Goal: Information Seeking & Learning: Learn about a topic

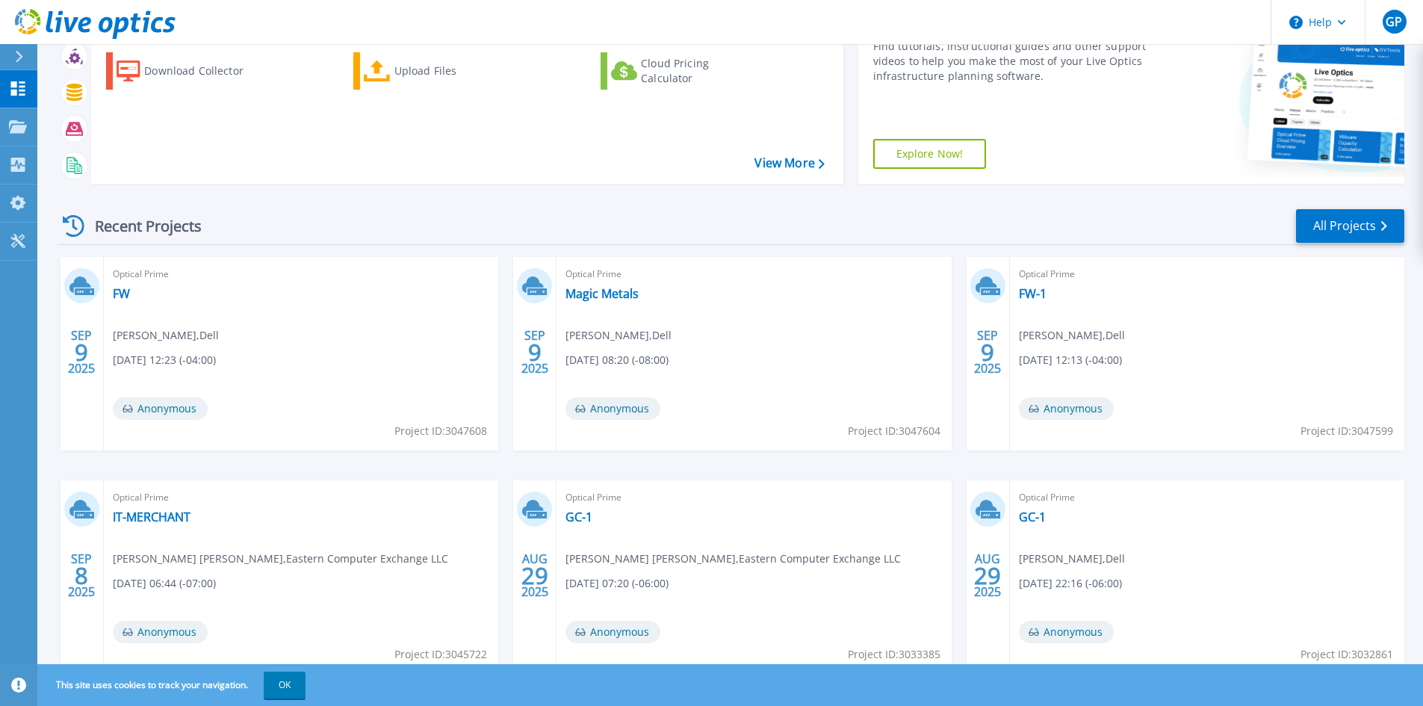
scroll to position [184, 0]
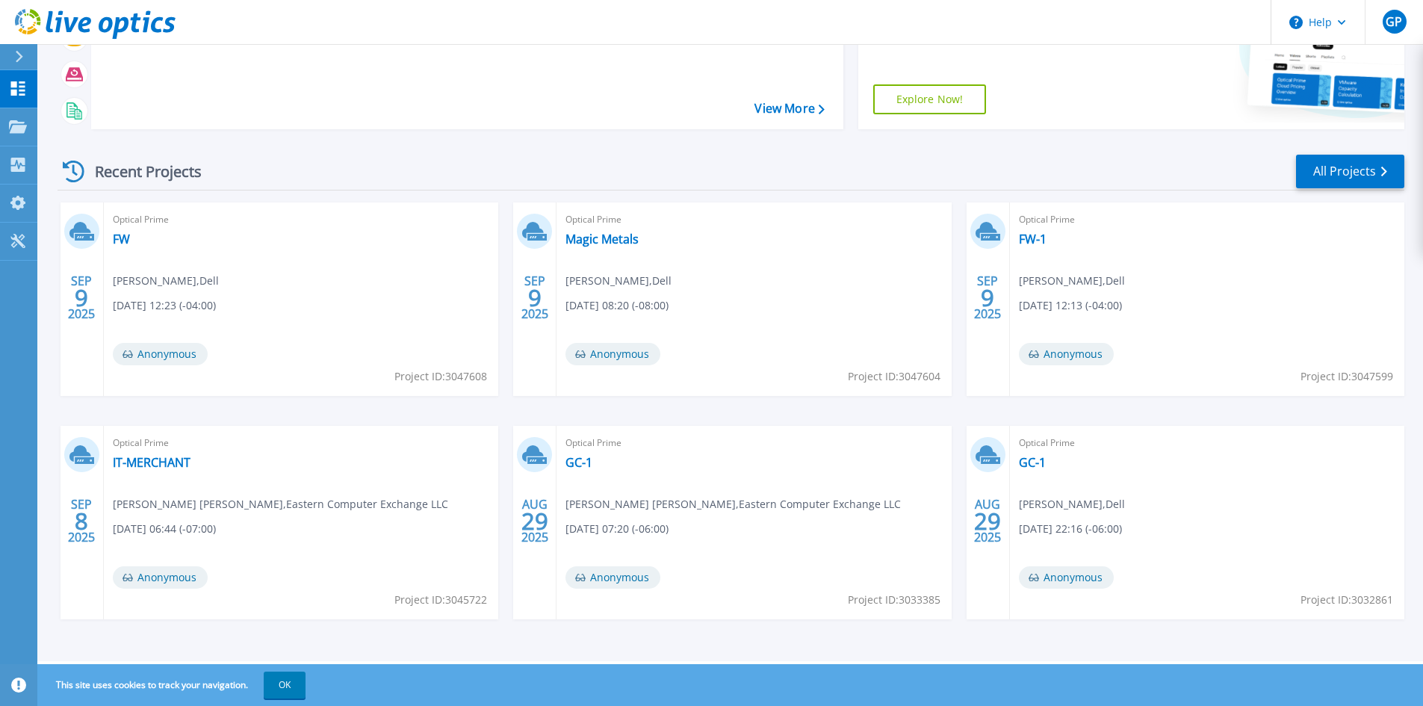
click at [547, 172] on div "Recent Projects All Projects" at bounding box center [731, 171] width 1347 height 37
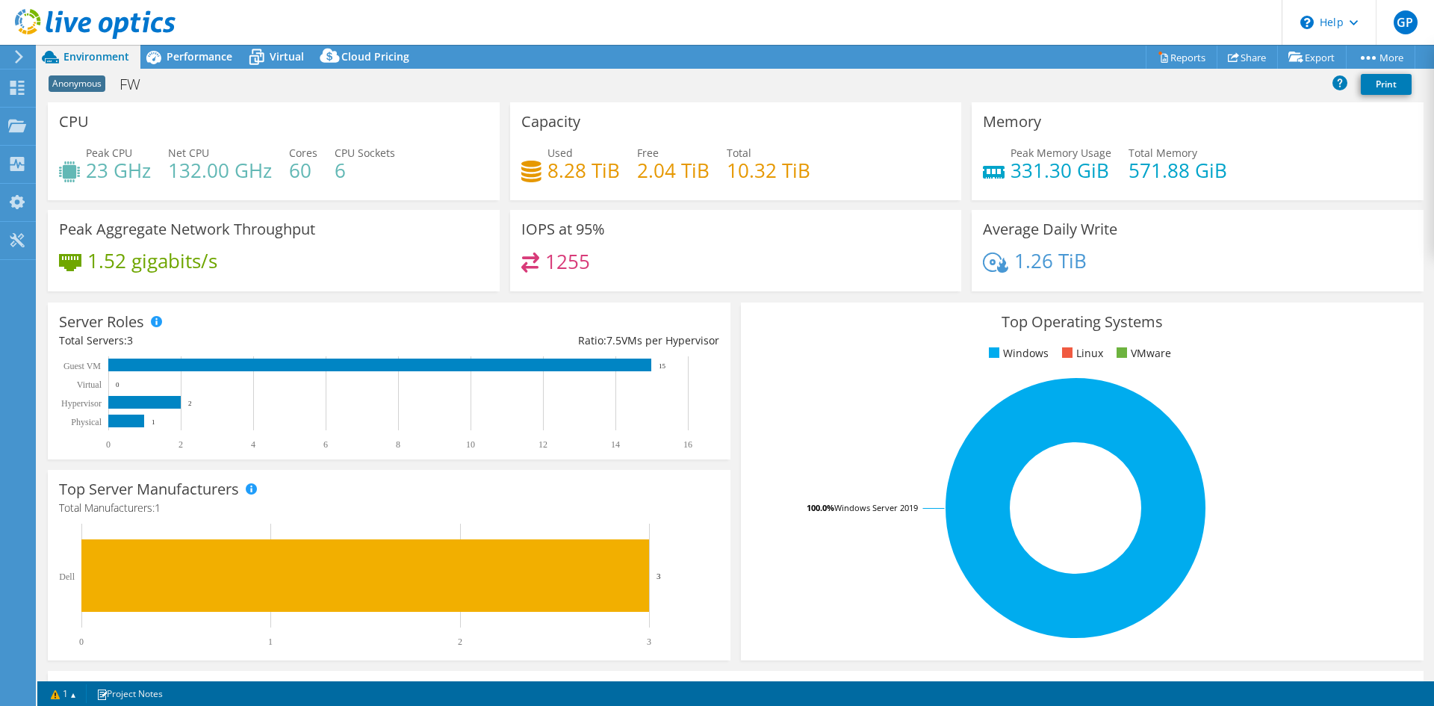
select select "USD"
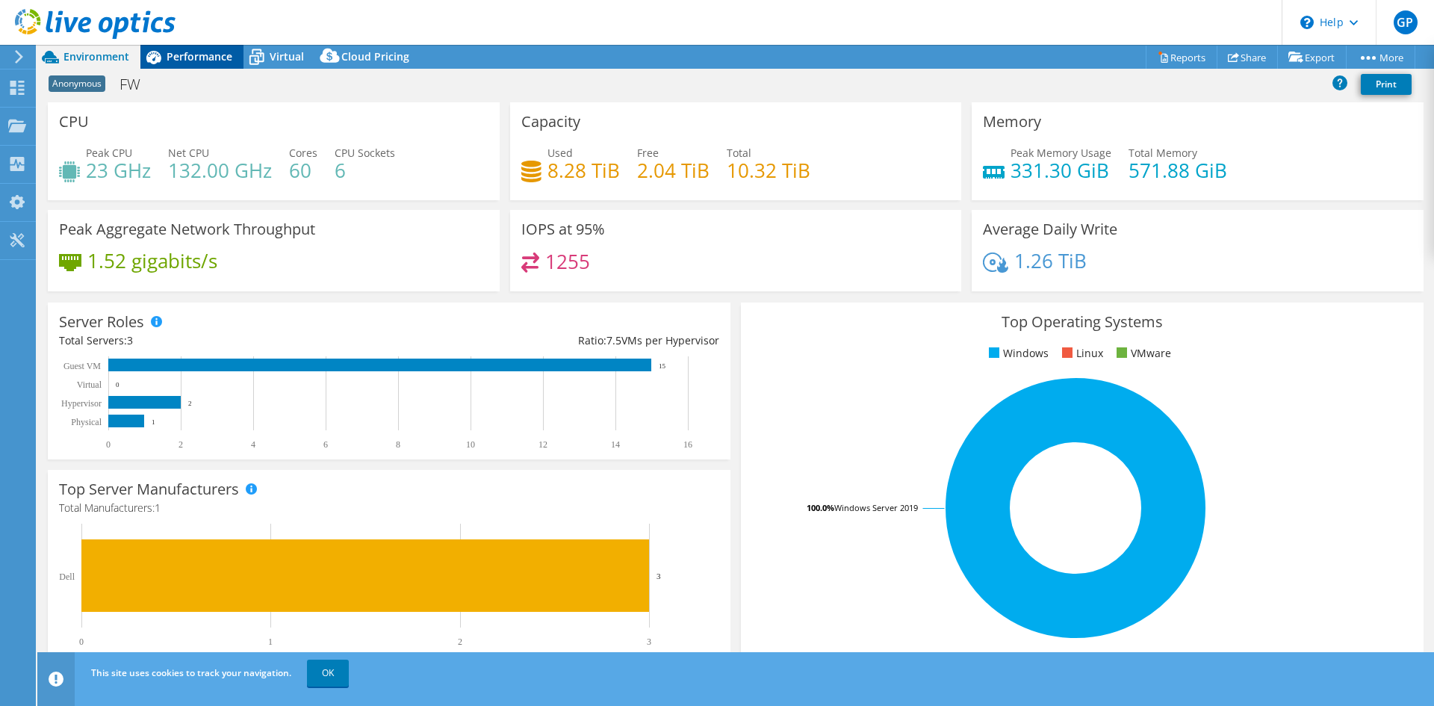
click at [211, 57] on span "Performance" at bounding box center [200, 56] width 66 height 14
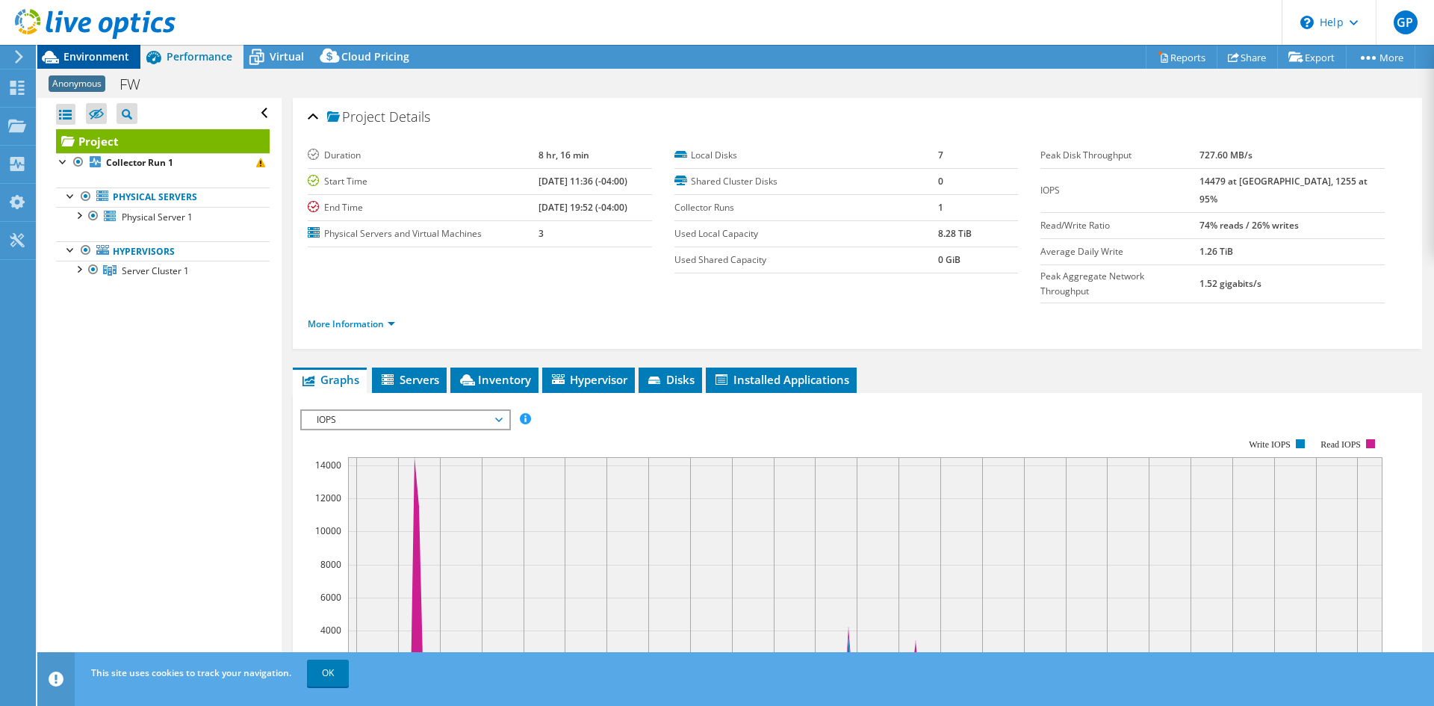
click at [90, 60] on span "Environment" at bounding box center [96, 56] width 66 height 14
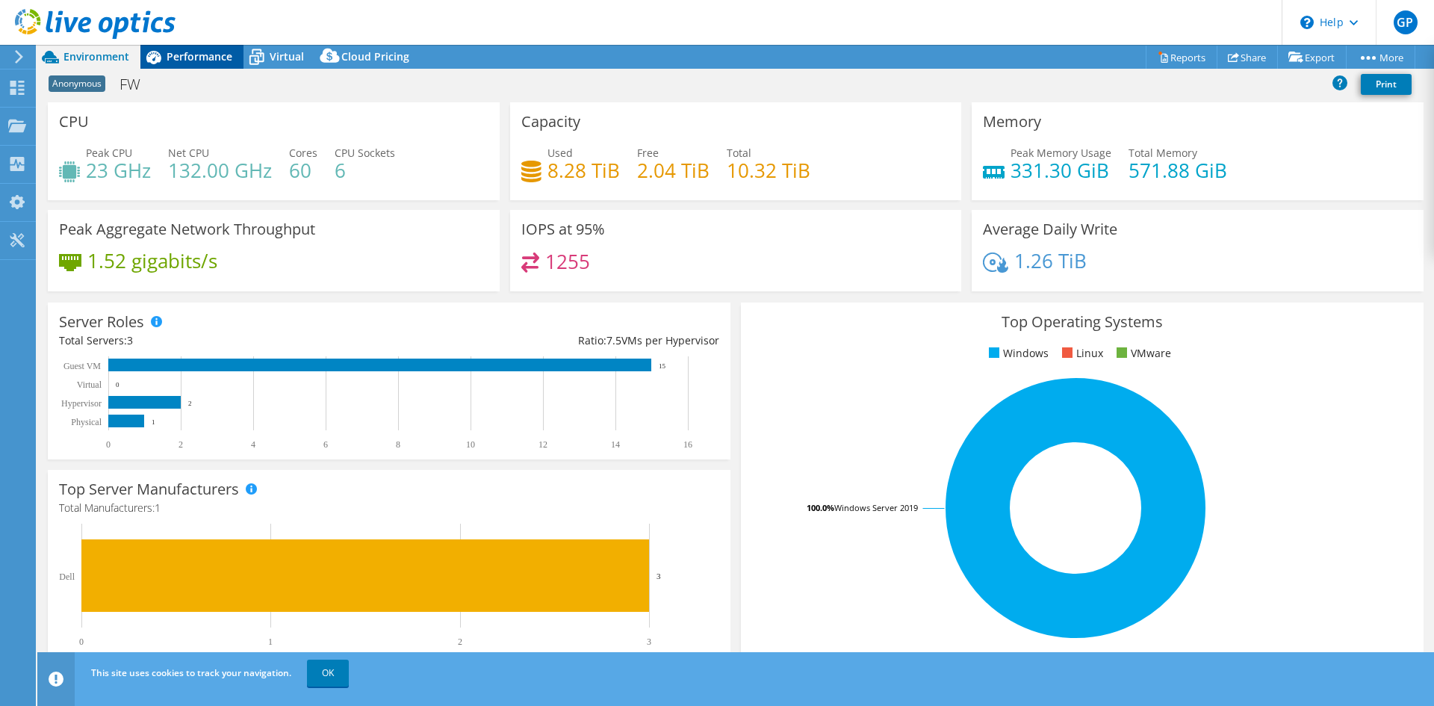
click at [155, 53] on icon at bounding box center [153, 57] width 15 height 13
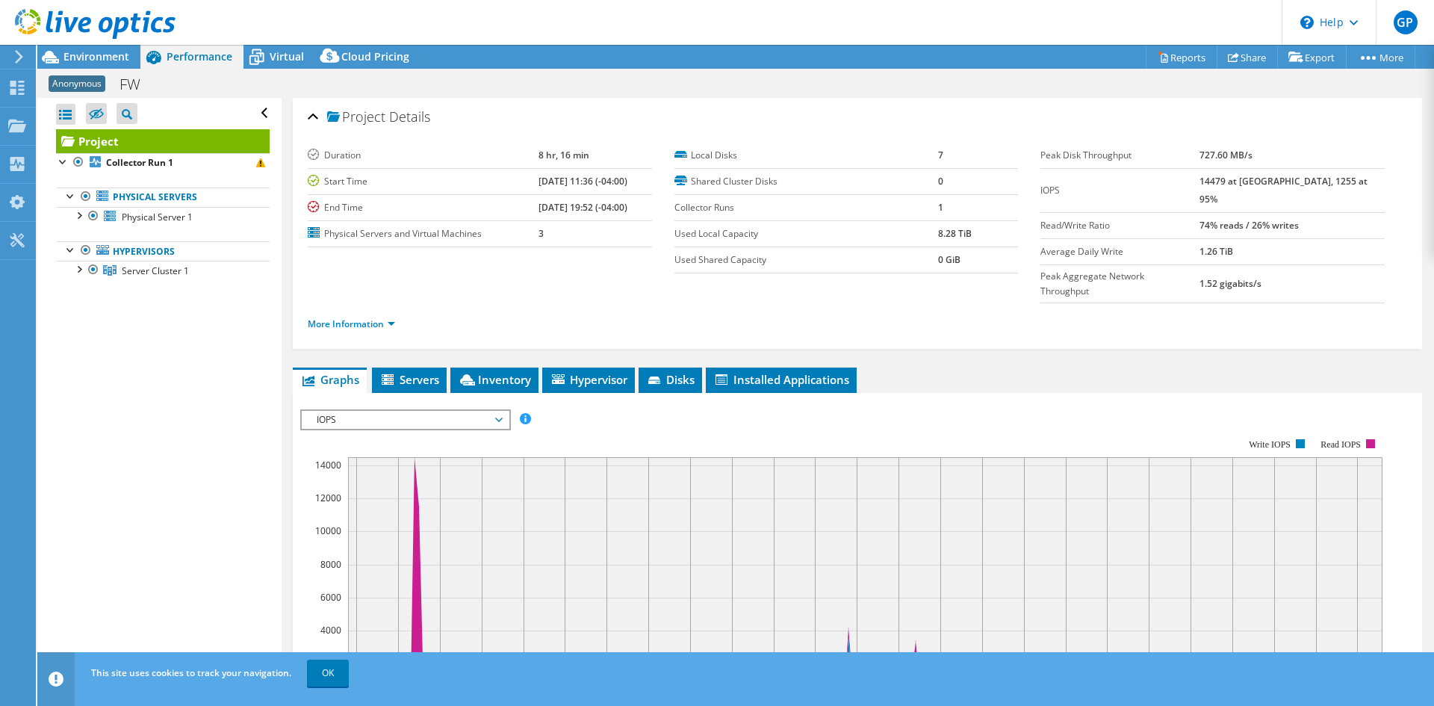
click at [867, 32] on header "GP End User Greg Pedersen gregpedersen@ecei.com Eastern Computer Exchange My Pr…" at bounding box center [717, 22] width 1434 height 45
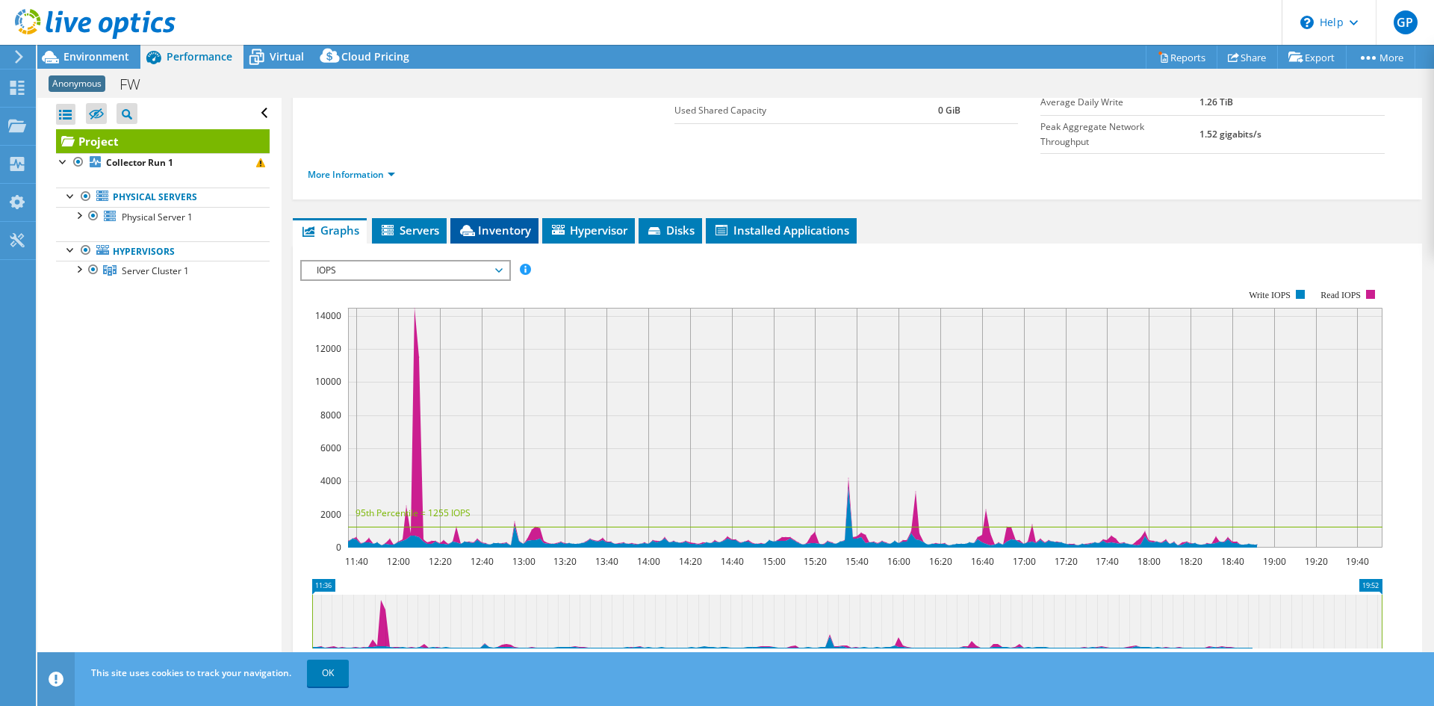
click at [513, 223] on span "Inventory" at bounding box center [494, 230] width 73 height 15
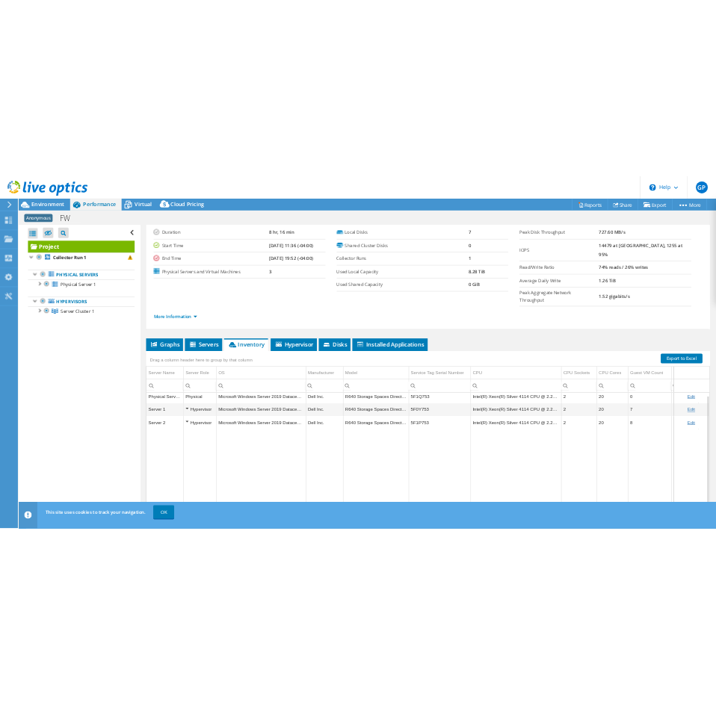
scroll to position [60, 0]
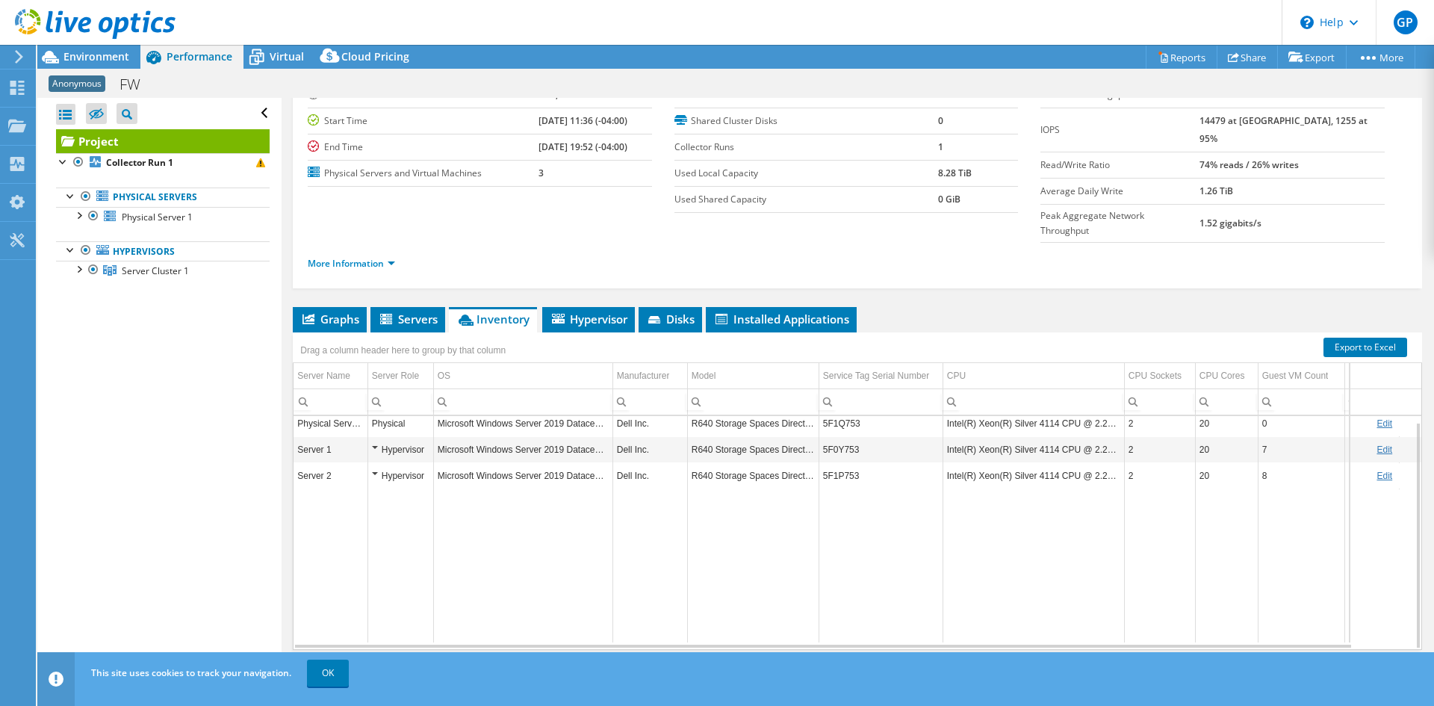
click at [626, 10] on header "GP End User Greg Pedersen gregpedersen@ecei.com Eastern Computer Exchange My Pr…" at bounding box center [717, 22] width 1434 height 45
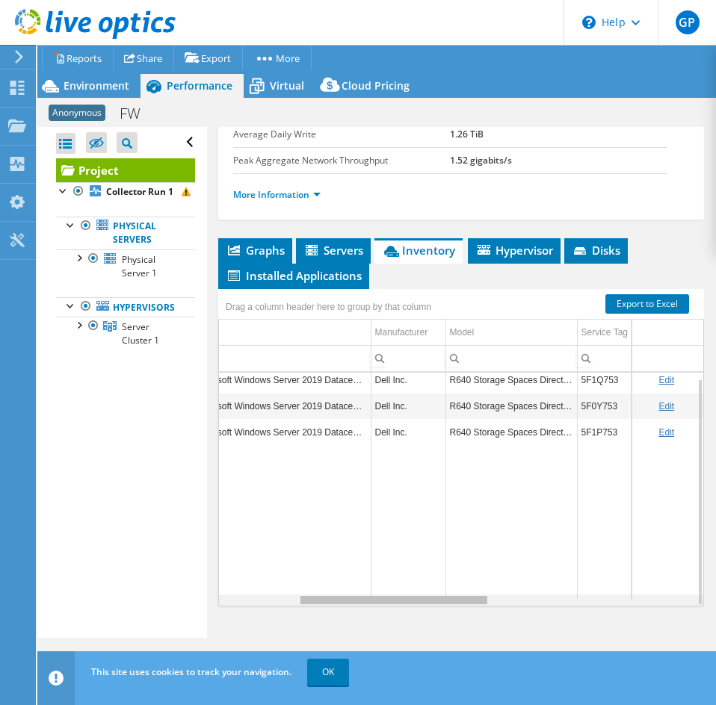
scroll to position [0, 0]
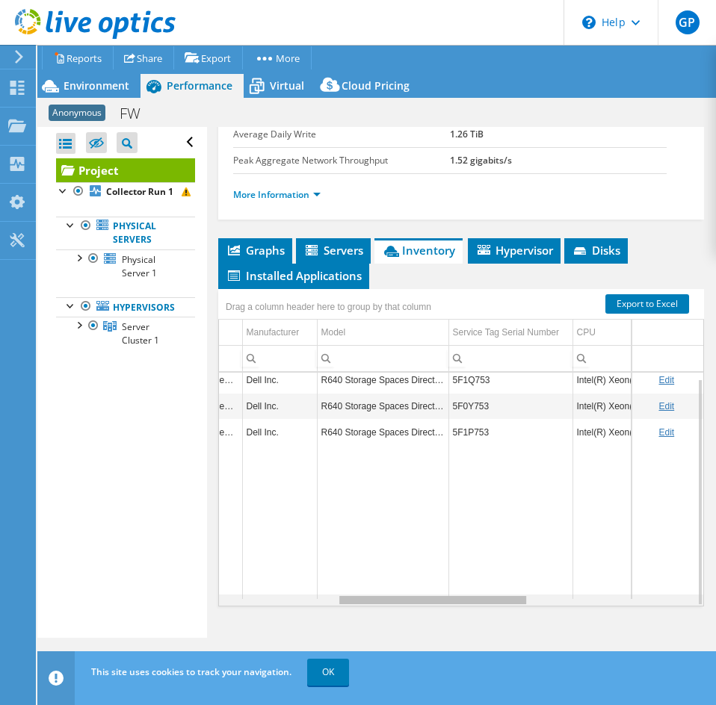
drag, startPoint x: 422, startPoint y: 603, endPoint x: 551, endPoint y: 593, distance: 129.6
click at [551, 593] on body "GP End User Greg Pedersen gregpedersen@ecei.com Eastern Computer Exchange My Pr…" at bounding box center [358, 352] width 716 height 705
click at [468, 382] on td "5F1Q753" at bounding box center [510, 380] width 124 height 26
copy td "5F1Q753"
click at [468, 382] on td "5F1Q753" at bounding box center [510, 380] width 124 height 26
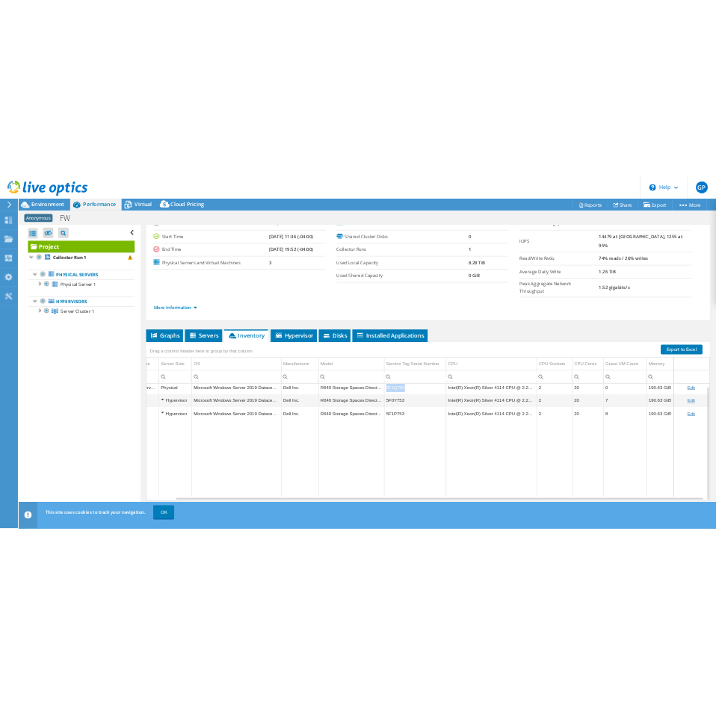
scroll to position [6, 60]
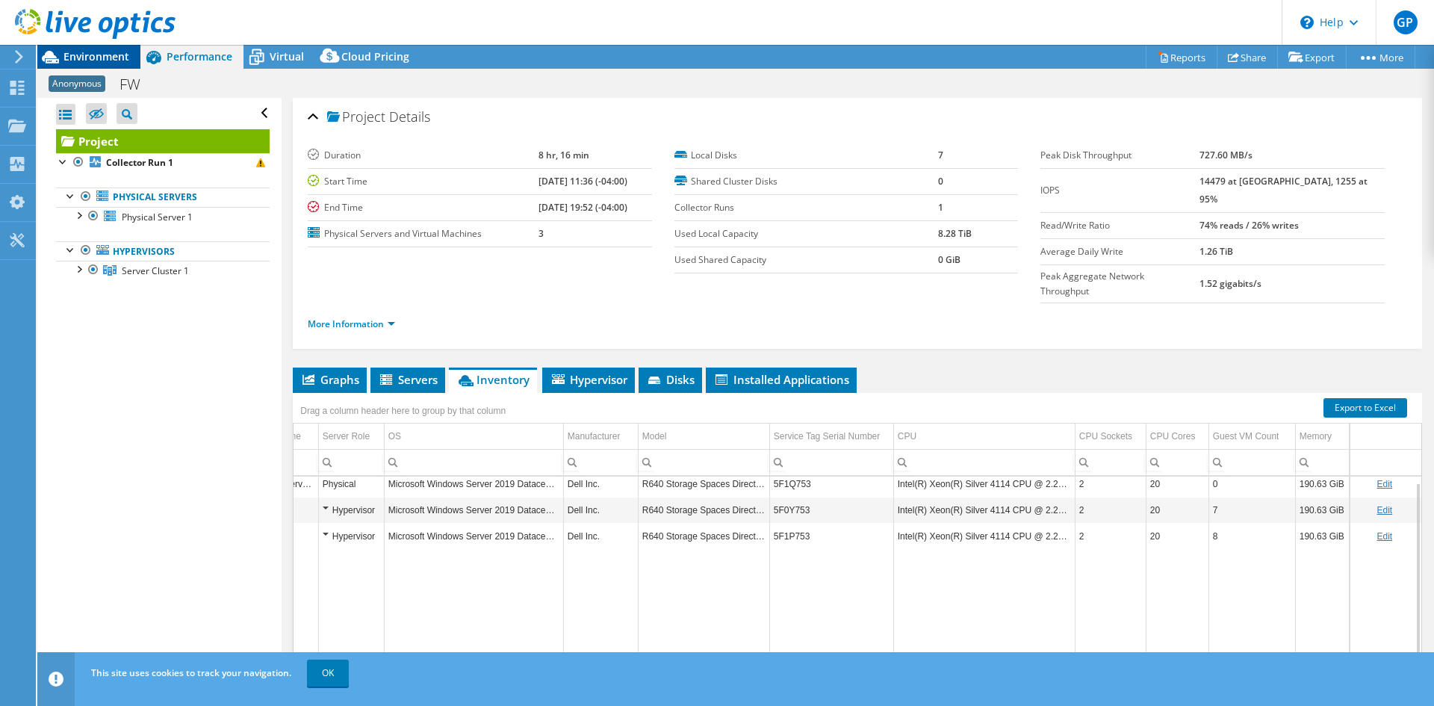
click at [99, 58] on span "Environment" at bounding box center [96, 56] width 66 height 14
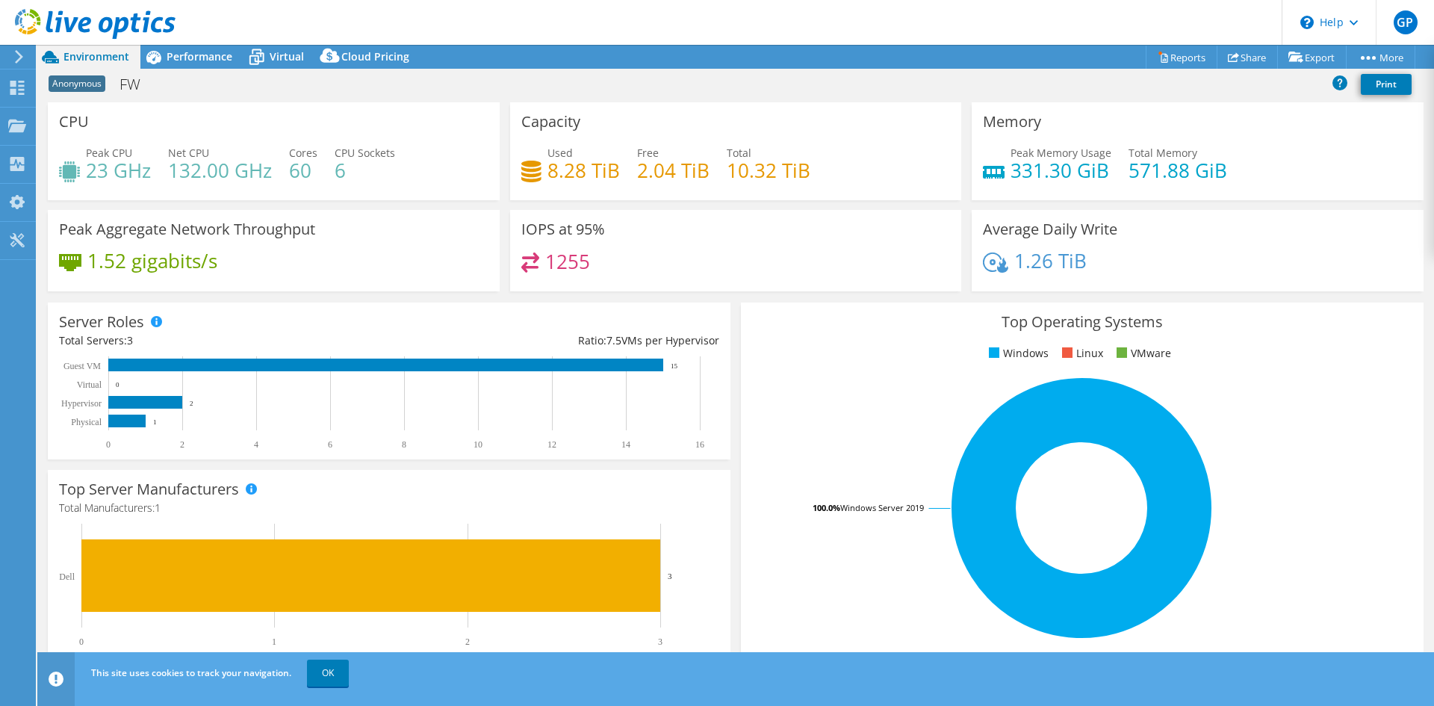
click at [758, 179] on h4 "10.32 TiB" at bounding box center [769, 170] width 84 height 16
click at [773, 179] on h4 "10.32 TiB" at bounding box center [769, 170] width 84 height 16
click at [196, 55] on span "Performance" at bounding box center [200, 56] width 66 height 14
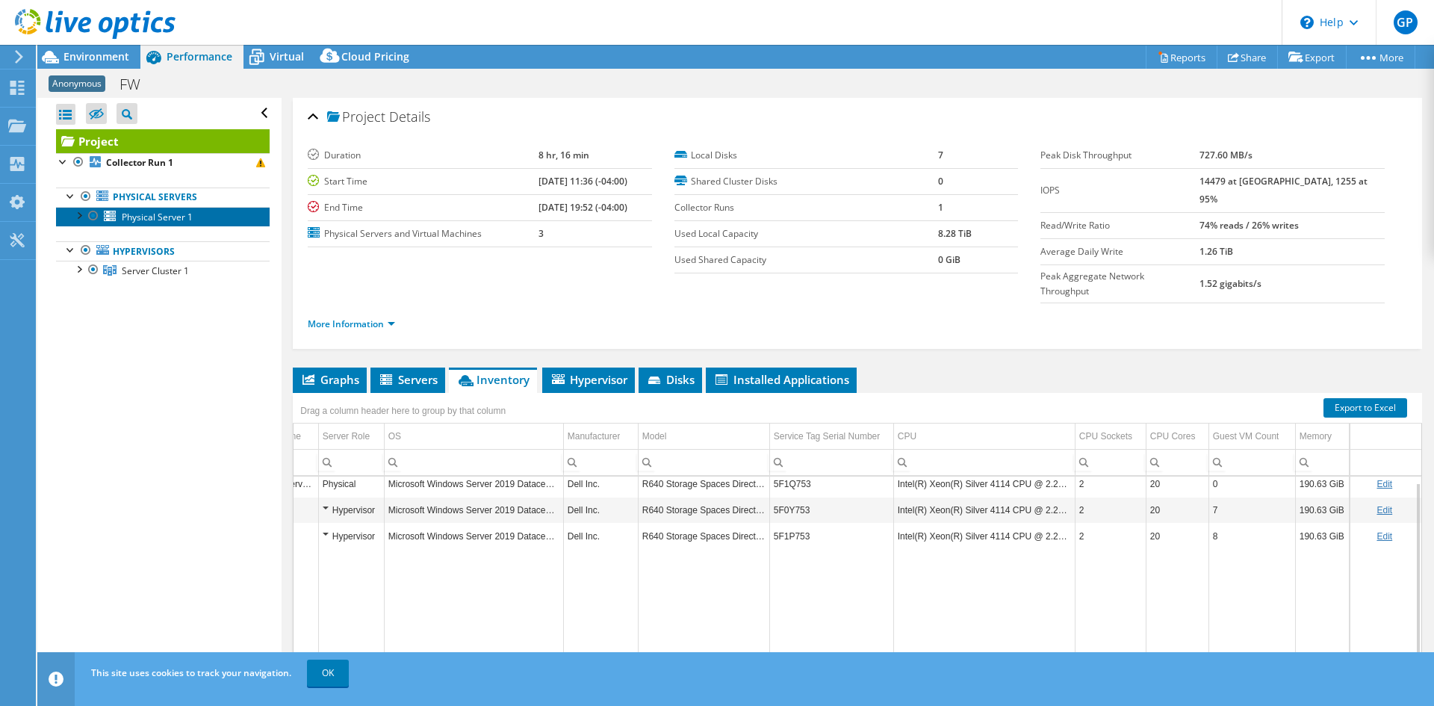
click at [156, 222] on span "Physical Server 1" at bounding box center [157, 217] width 71 height 13
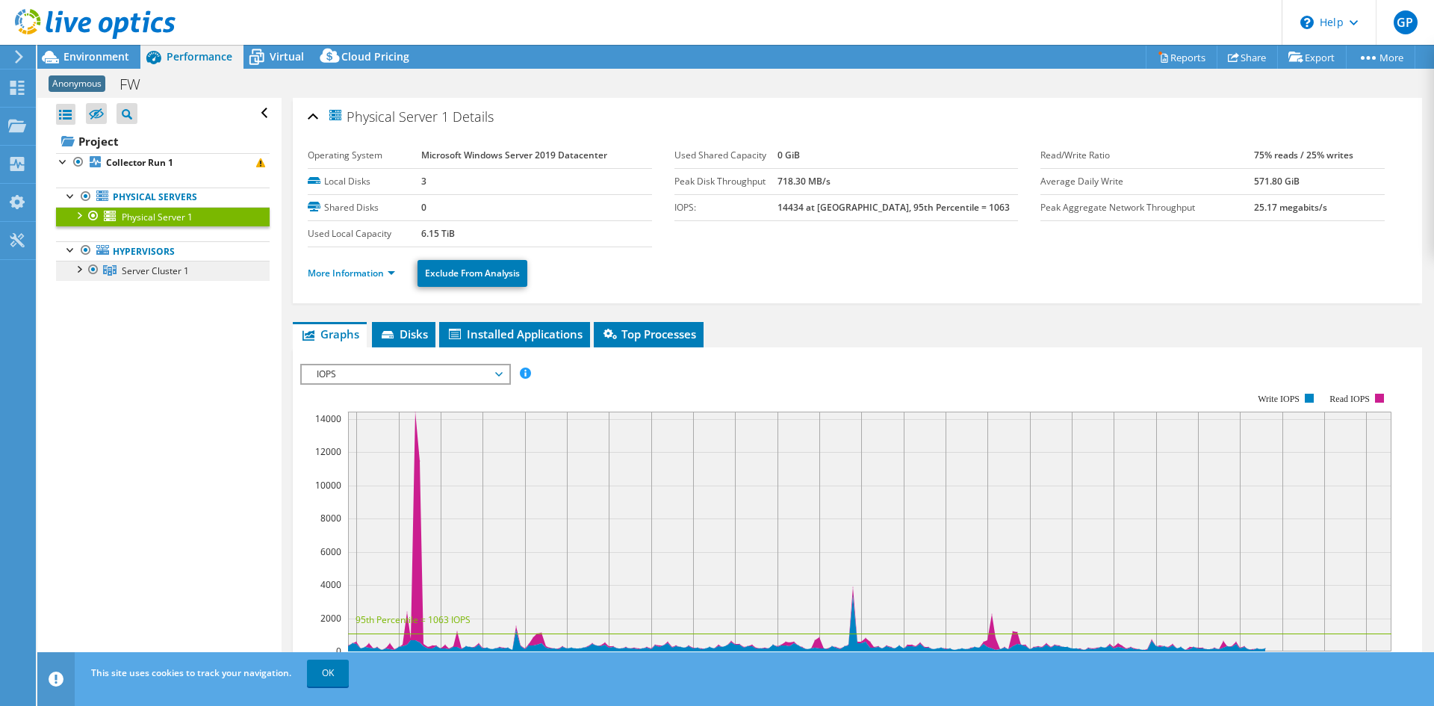
click at [180, 271] on span "Server Cluster 1" at bounding box center [155, 270] width 67 height 13
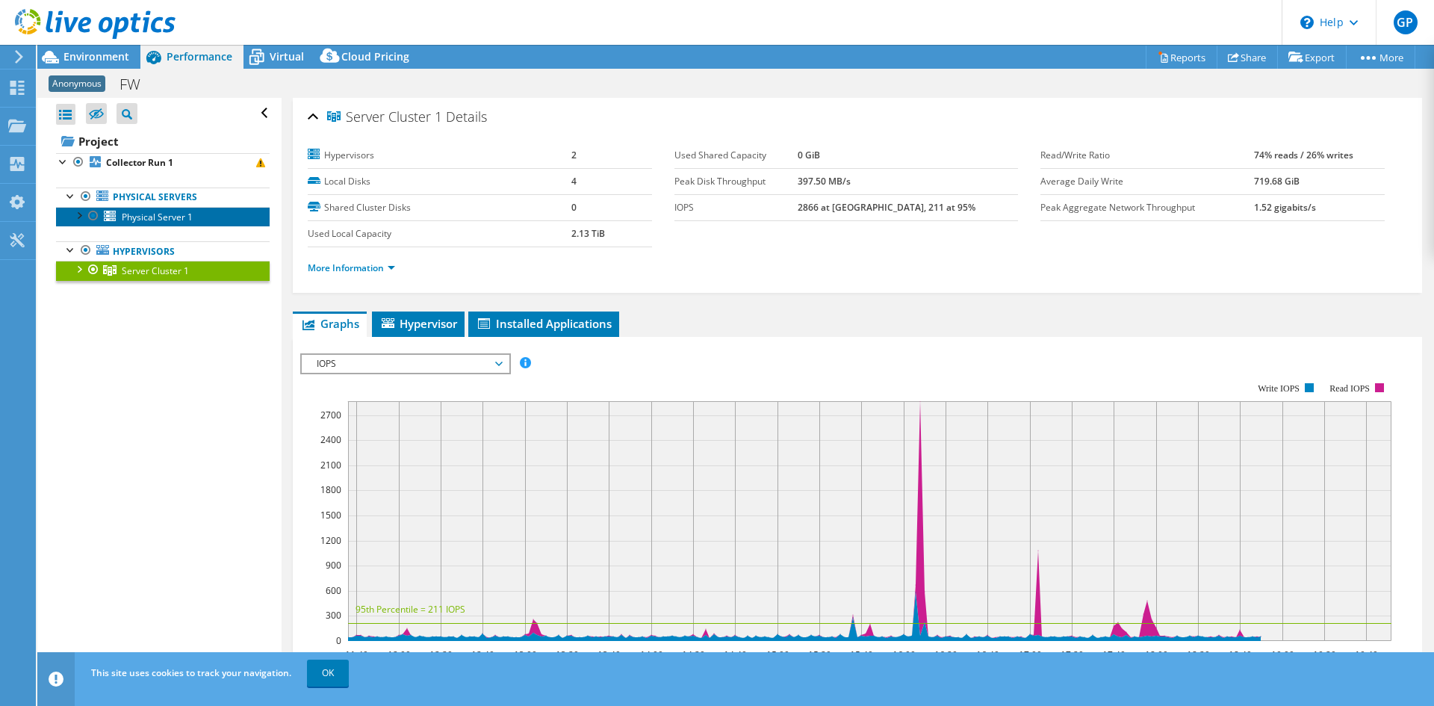
click at [187, 214] on span "Physical Server 1" at bounding box center [157, 217] width 71 height 13
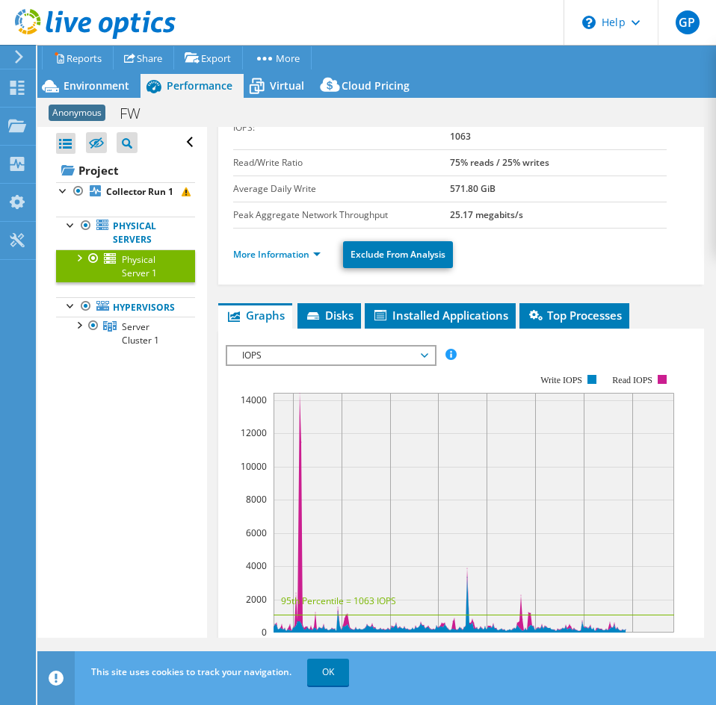
scroll to position [224, 0]
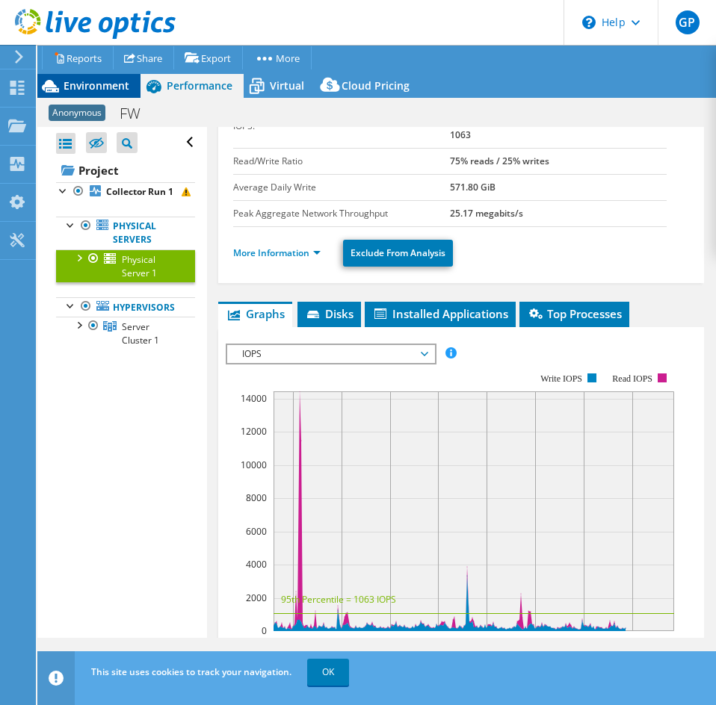
click at [134, 86] on div "Environment" at bounding box center [88, 86] width 103 height 24
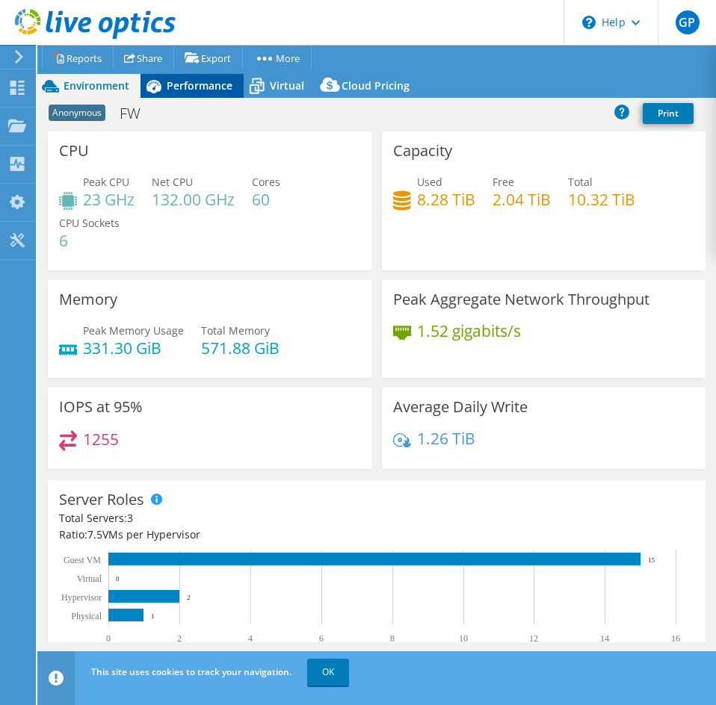
click at [167, 83] on span "Performance" at bounding box center [200, 85] width 66 height 14
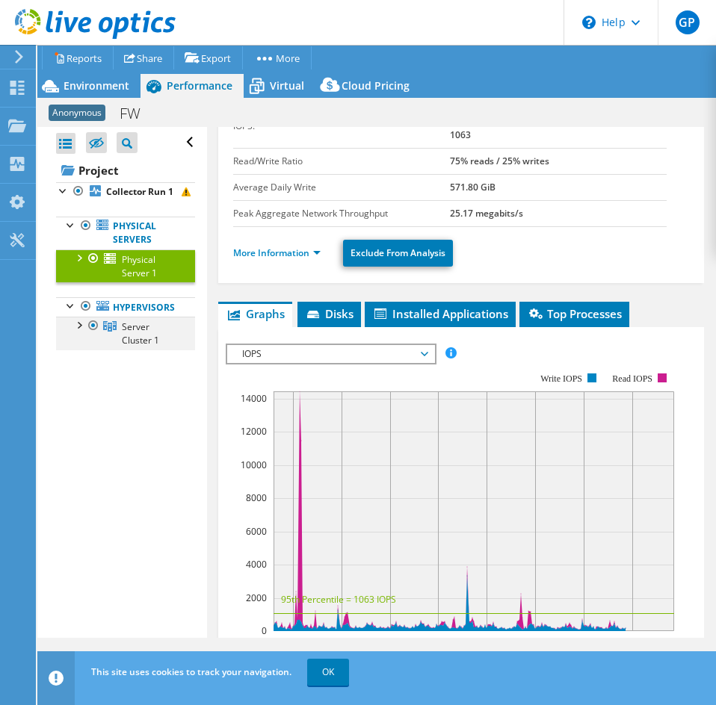
click at [76, 332] on div at bounding box center [78, 324] width 15 height 15
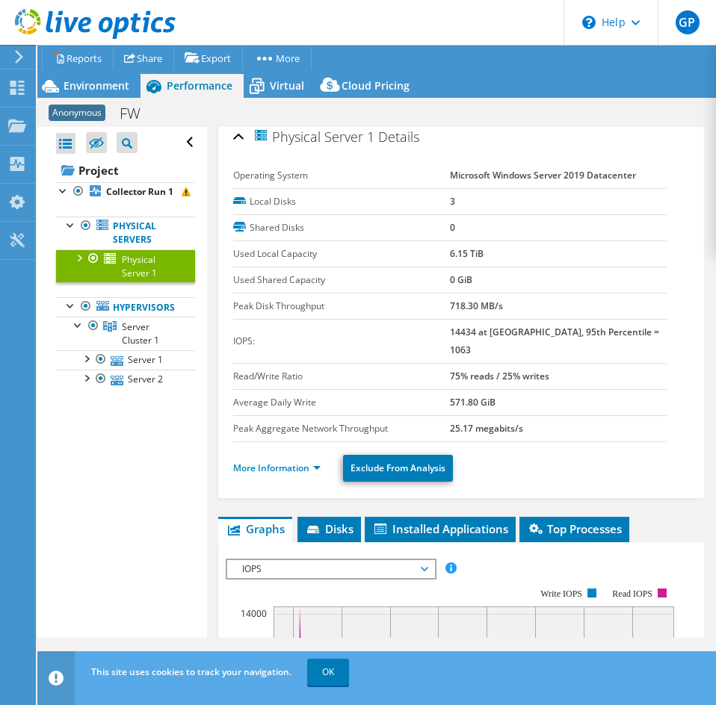
scroll to position [0, 0]
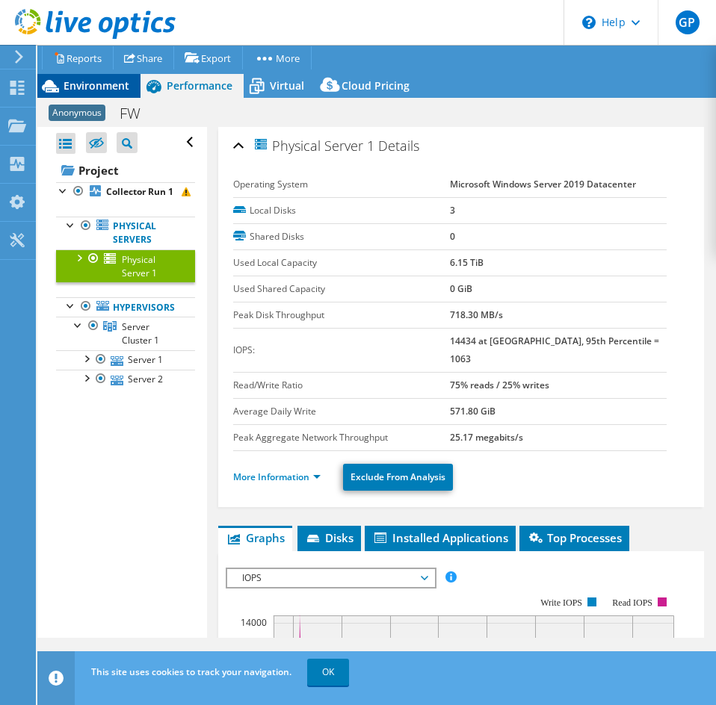
click at [96, 91] on span "Environment" at bounding box center [96, 85] width 66 height 14
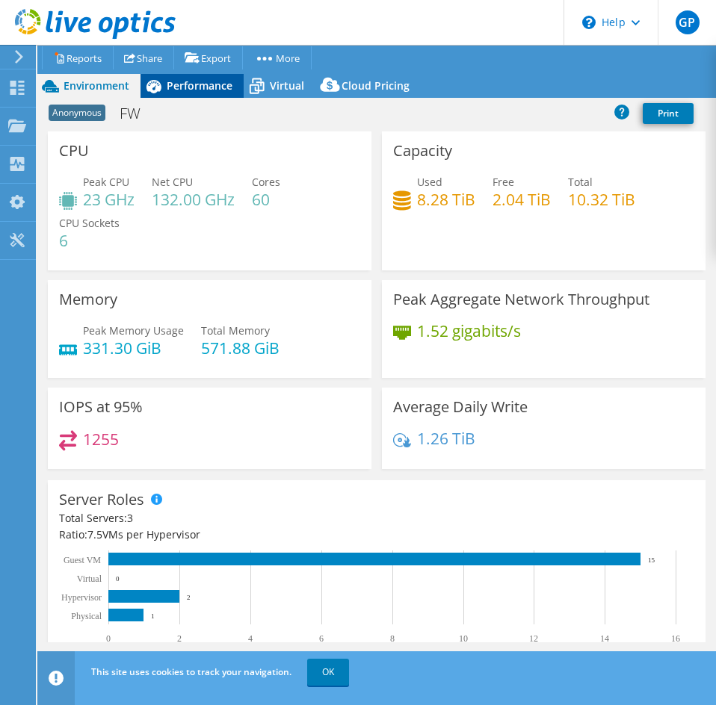
click at [199, 81] on span "Performance" at bounding box center [200, 85] width 66 height 14
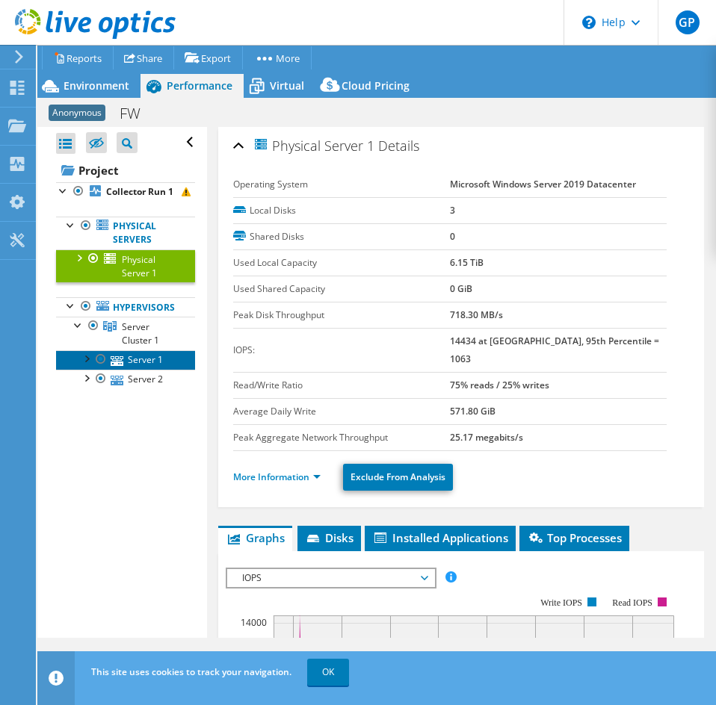
click at [137, 370] on link "Server 1" at bounding box center [125, 359] width 139 height 19
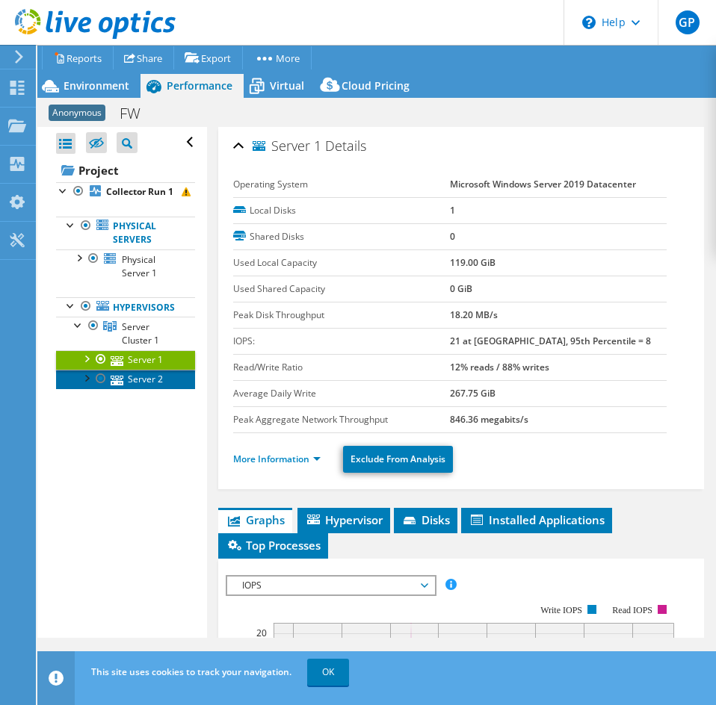
click at [126, 389] on link "Server 2" at bounding box center [125, 379] width 139 height 19
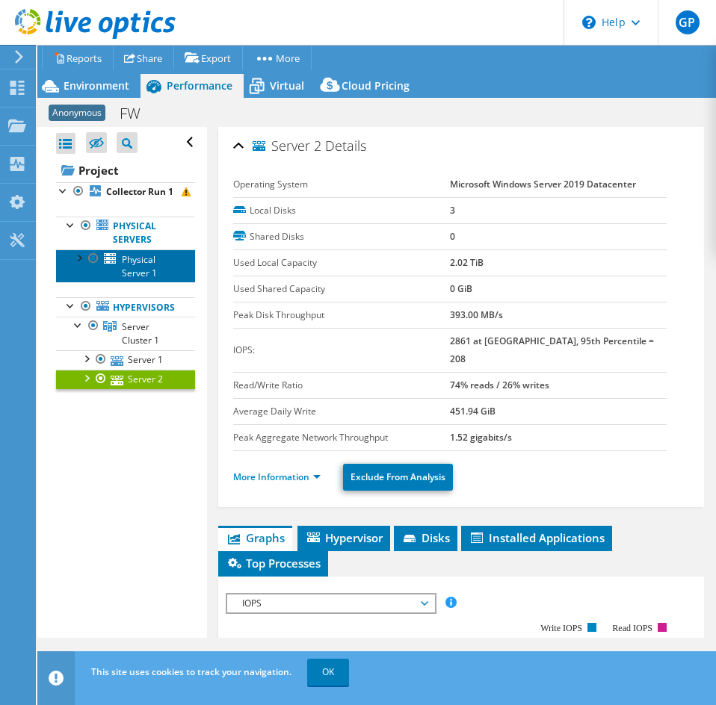
click at [165, 282] on link "Physical Server 1" at bounding box center [125, 265] width 139 height 33
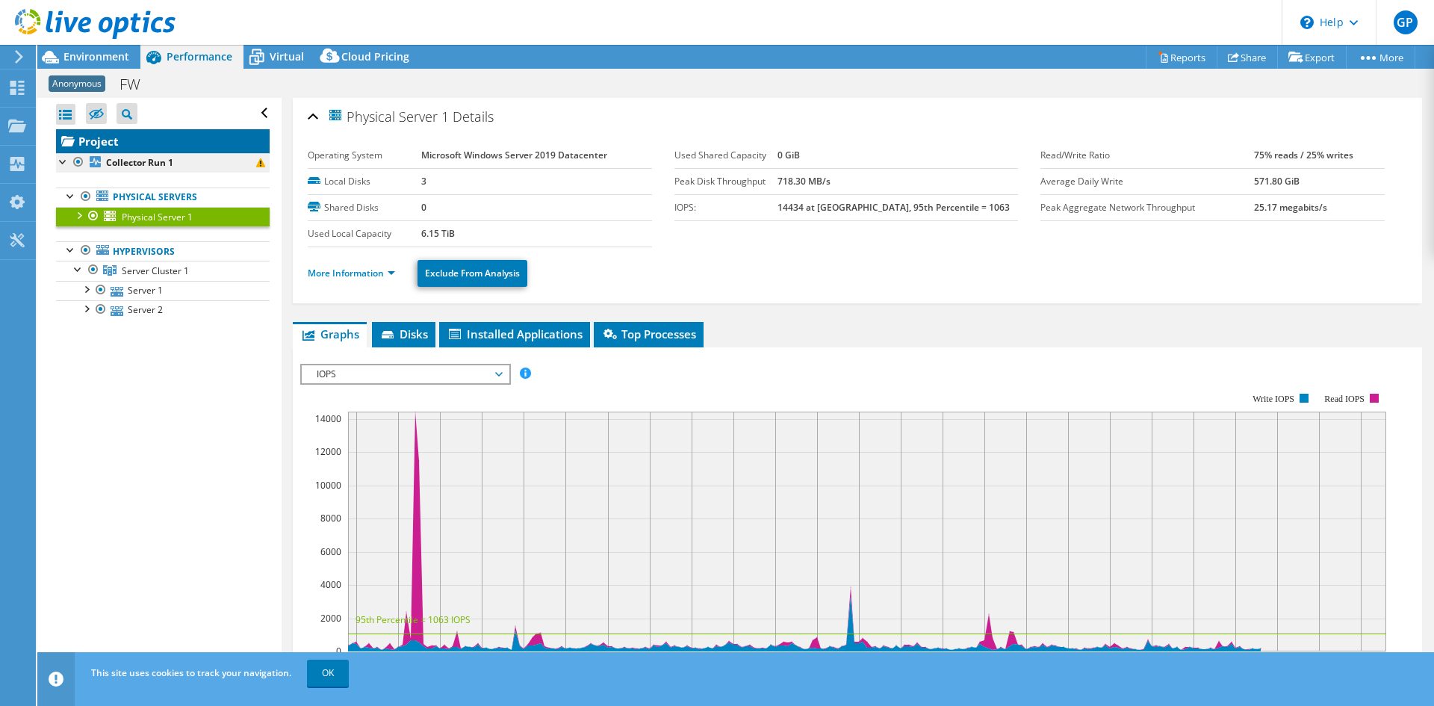
drag, startPoint x: 190, startPoint y: 146, endPoint x: 246, endPoint y: 152, distance: 55.6
click at [190, 146] on link "Project" at bounding box center [163, 141] width 214 height 24
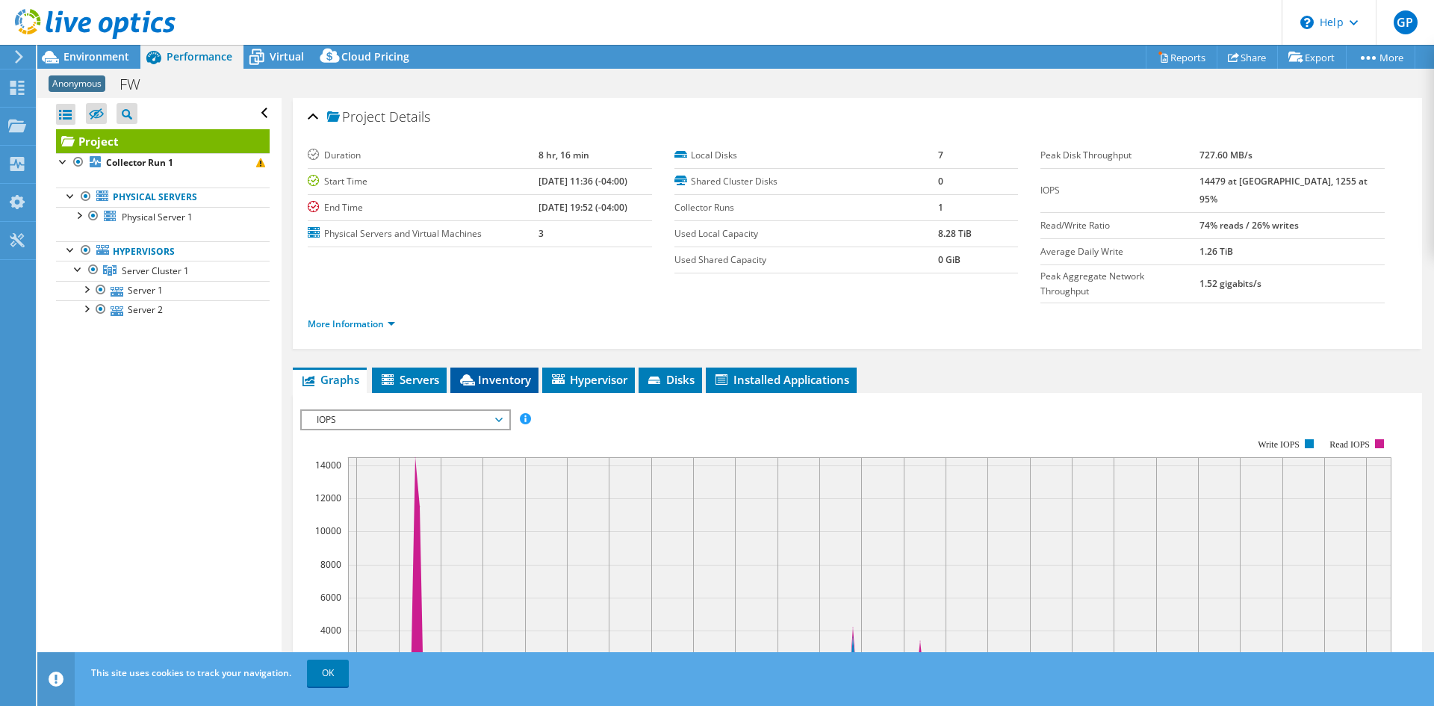
click at [519, 372] on span "Inventory" at bounding box center [494, 379] width 73 height 15
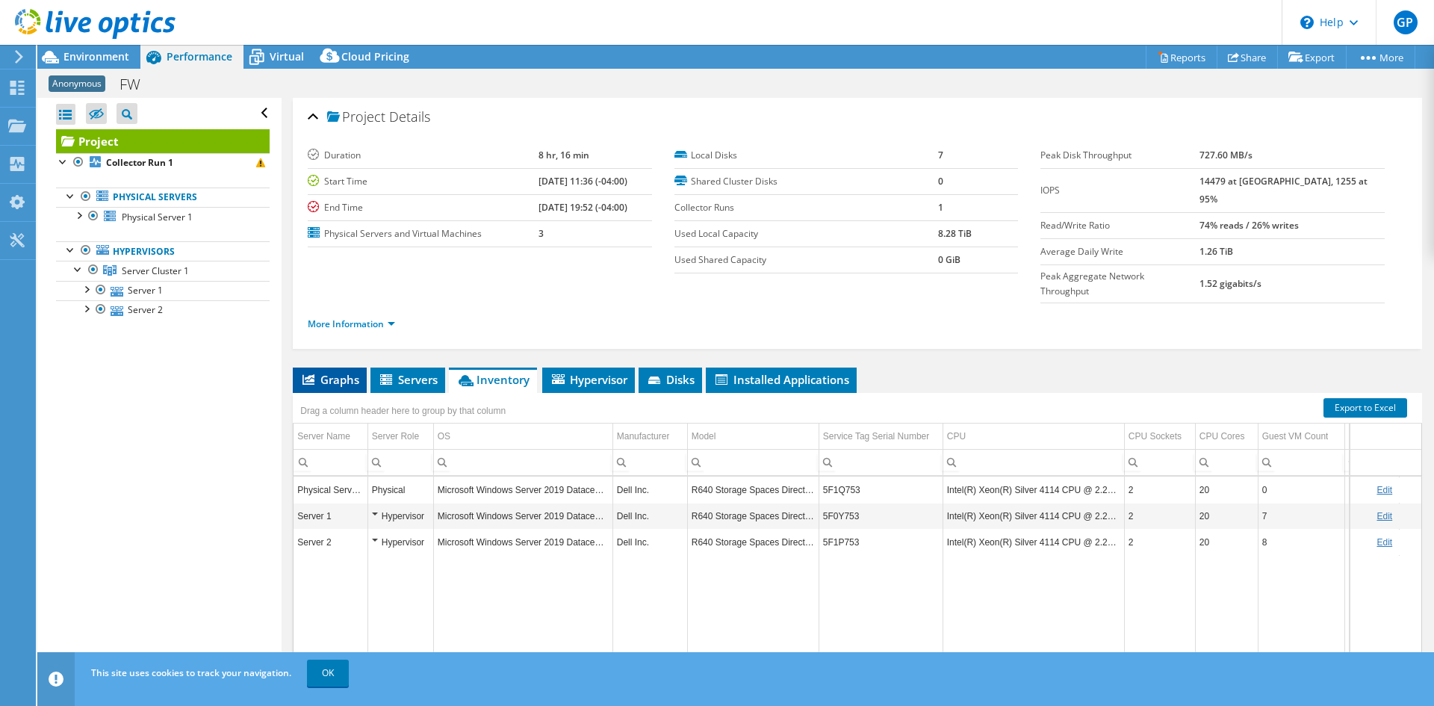
click at [345, 372] on span "Graphs" at bounding box center [329, 379] width 59 height 15
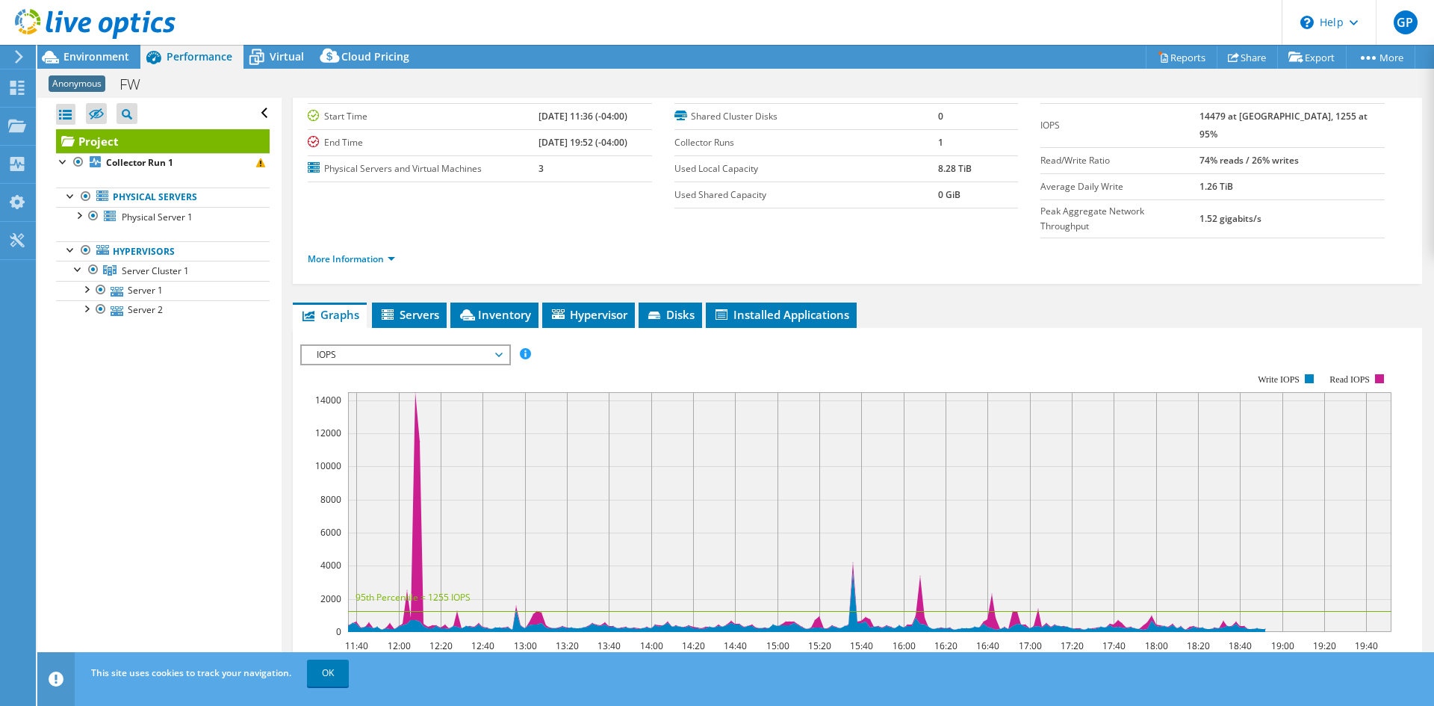
scroll to position [149, 0]
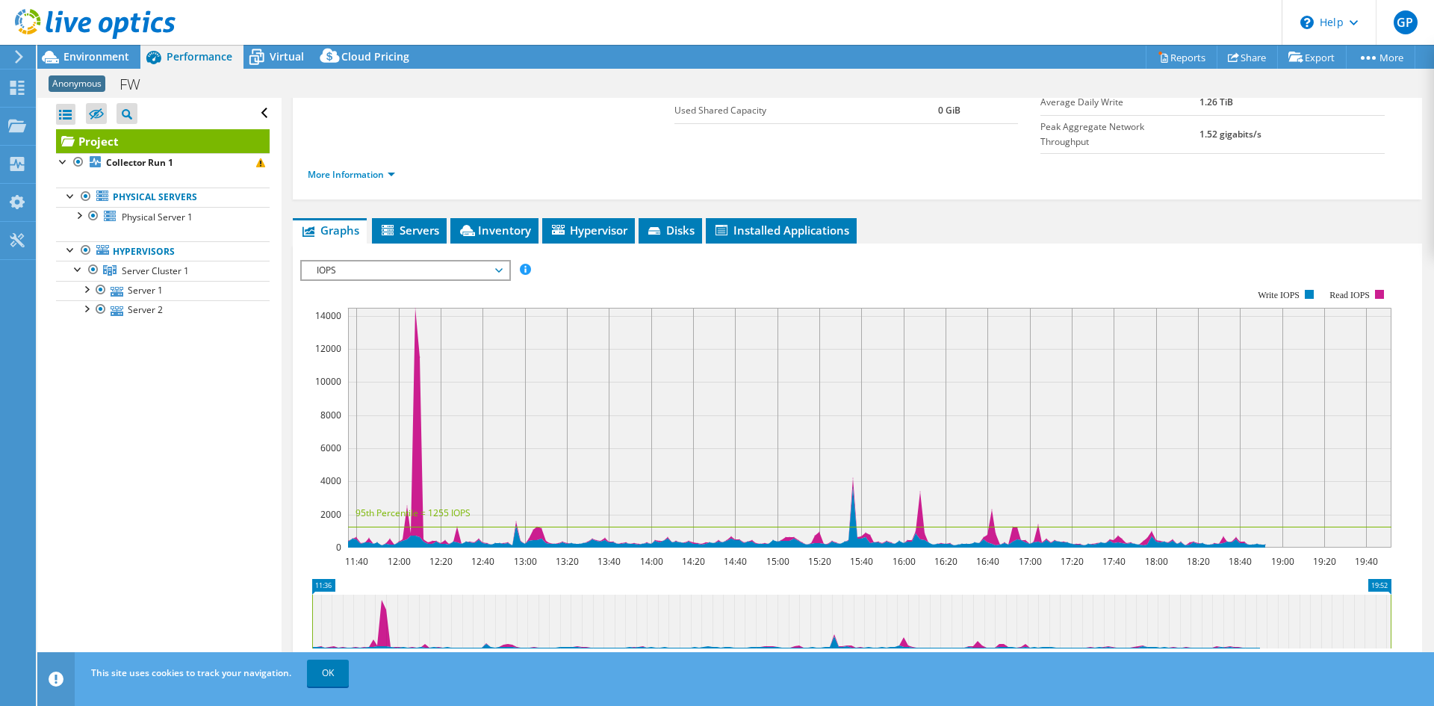
click at [488, 261] on span "IOPS" at bounding box center [405, 270] width 192 height 18
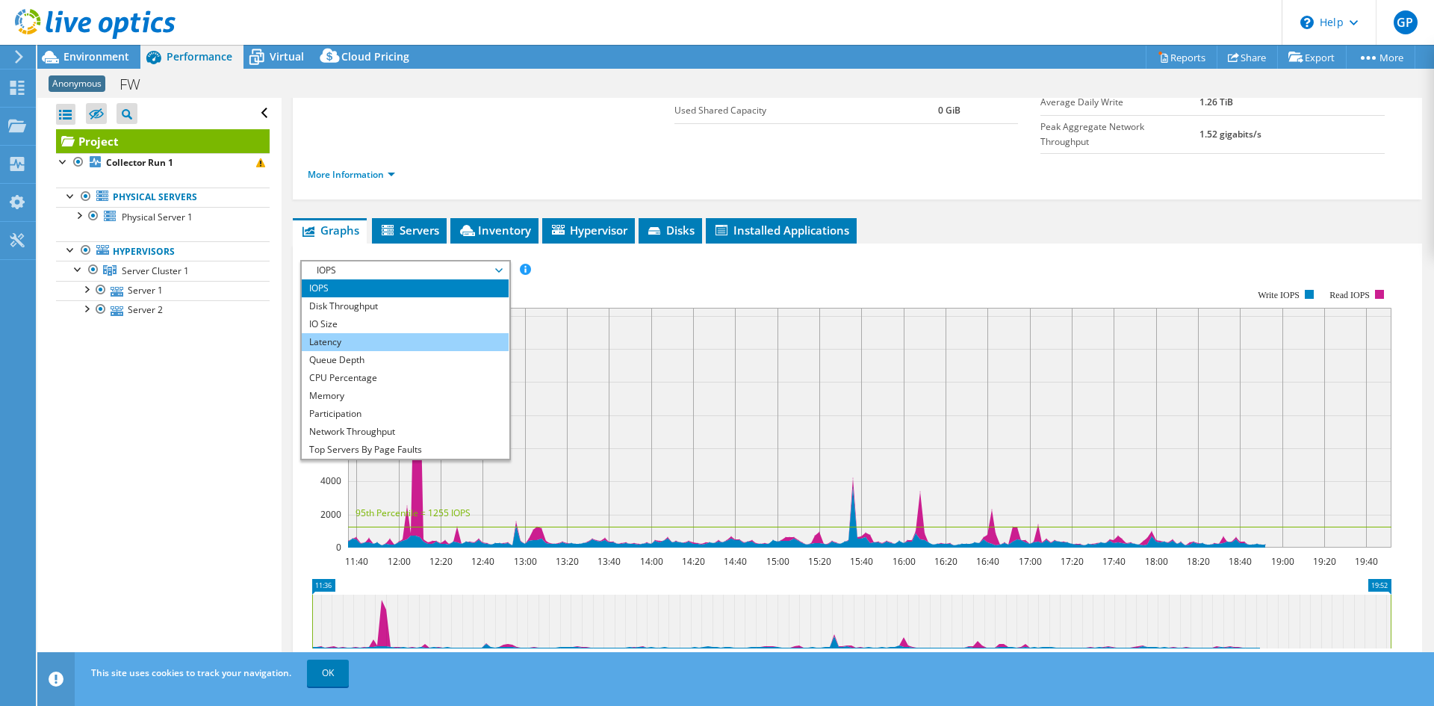
click at [371, 333] on li "Latency" at bounding box center [405, 342] width 207 height 18
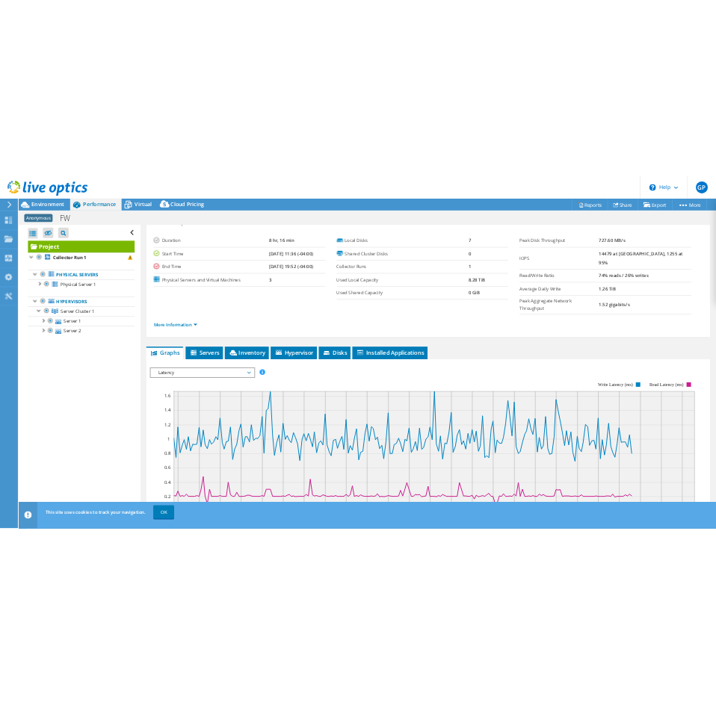
scroll to position [0, 0]
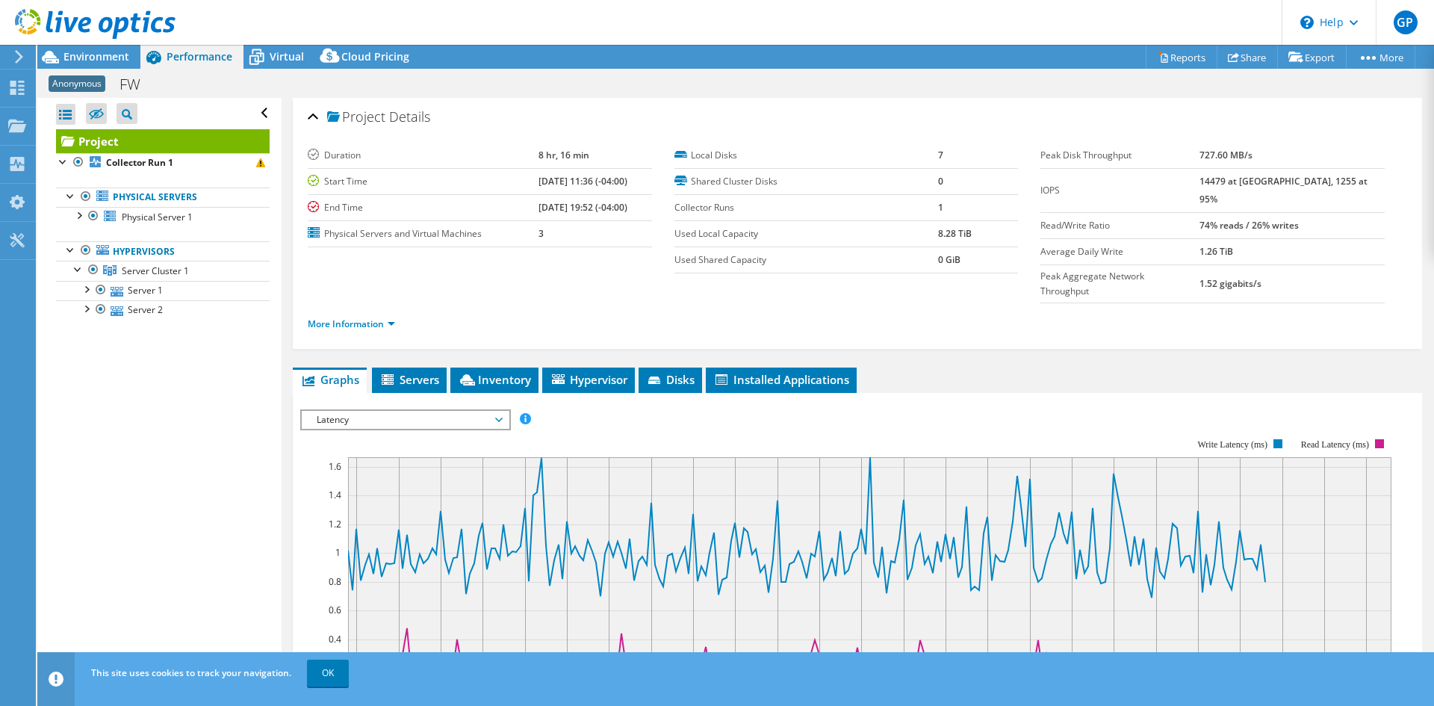
click at [721, 179] on label "Shared Cluster Disks" at bounding box center [806, 181] width 264 height 15
click at [139, 288] on link "Server 1" at bounding box center [163, 290] width 214 height 19
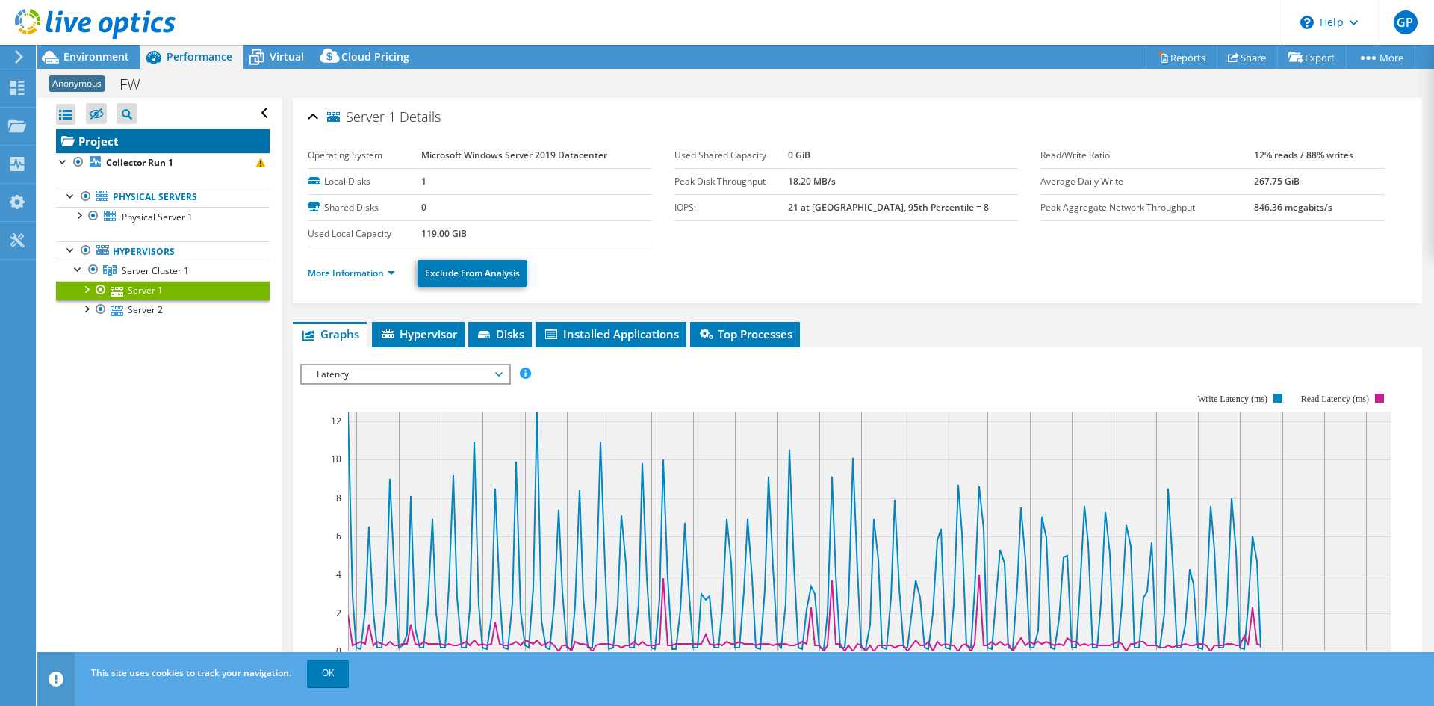
click at [158, 129] on link "Project" at bounding box center [163, 141] width 214 height 24
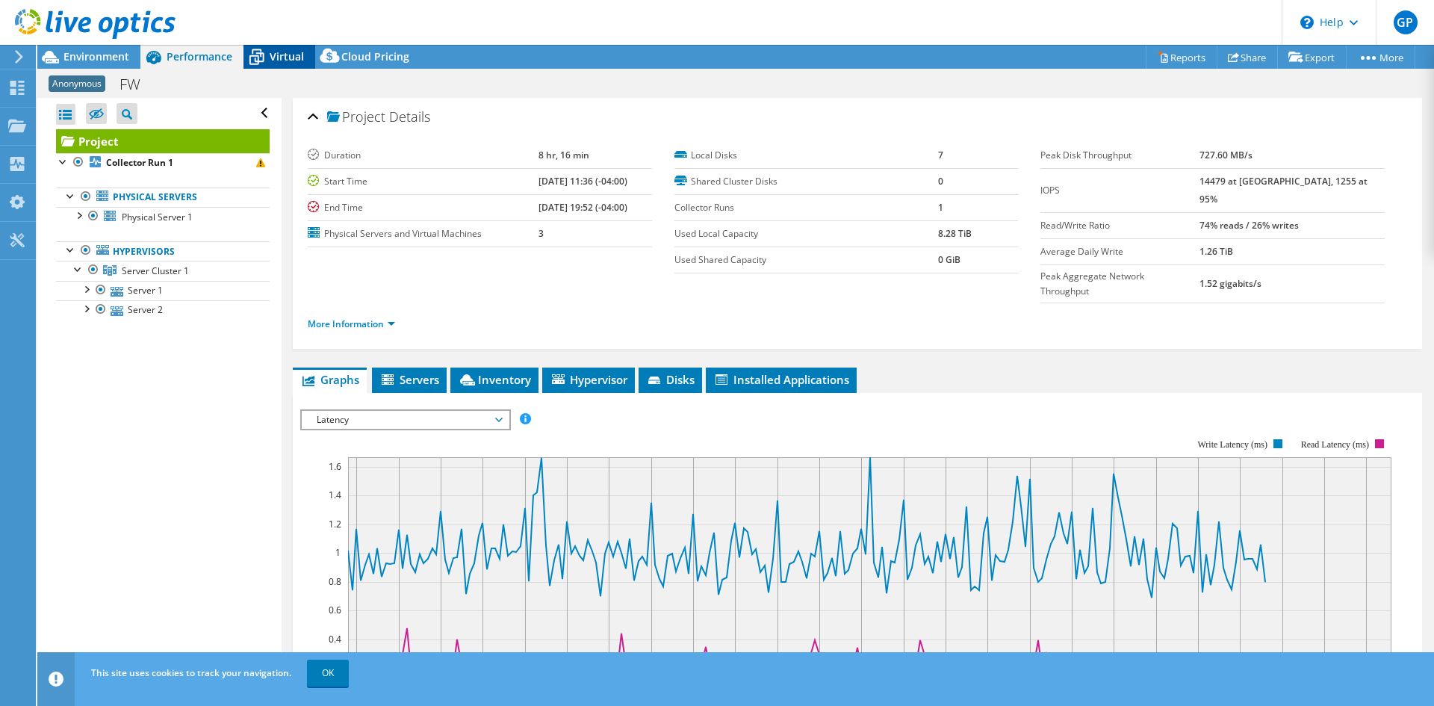
click at [282, 52] on span "Virtual" at bounding box center [287, 56] width 34 height 14
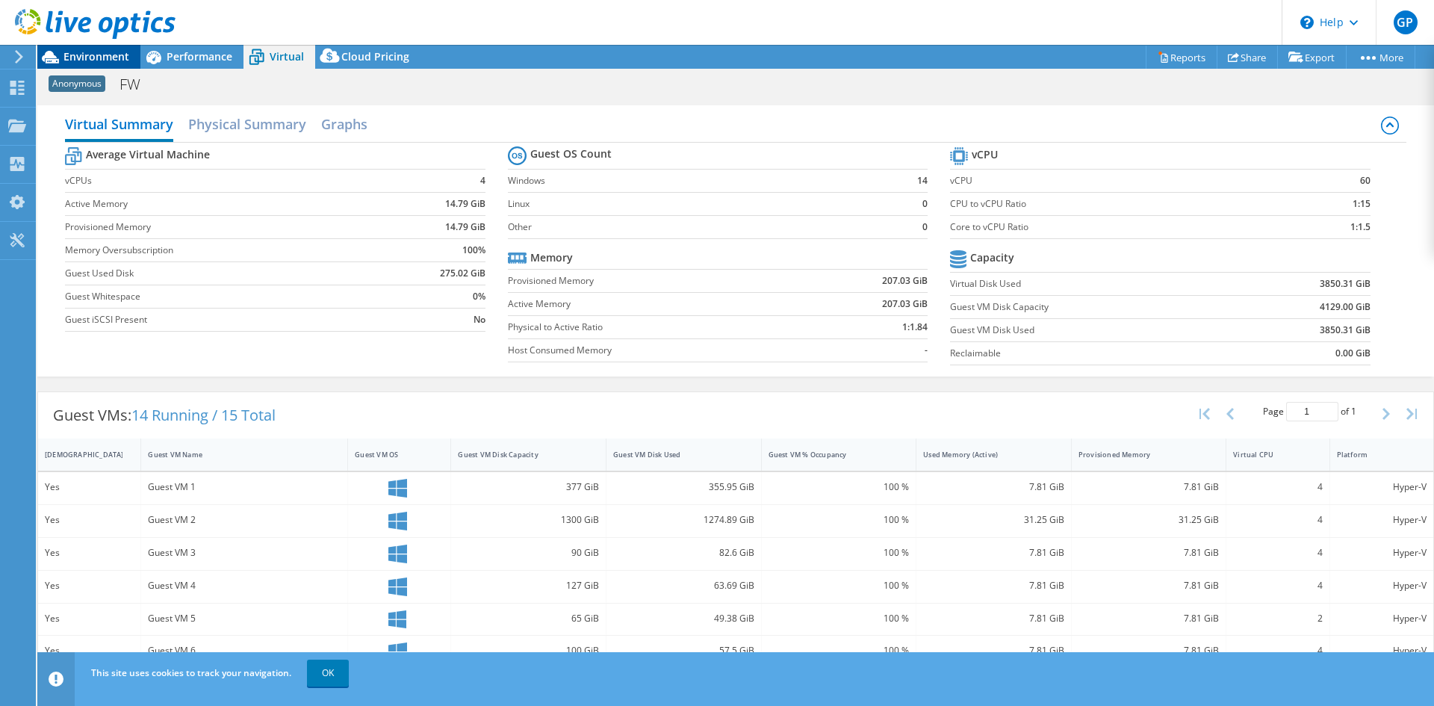
click at [114, 60] on span "Environment" at bounding box center [96, 56] width 66 height 14
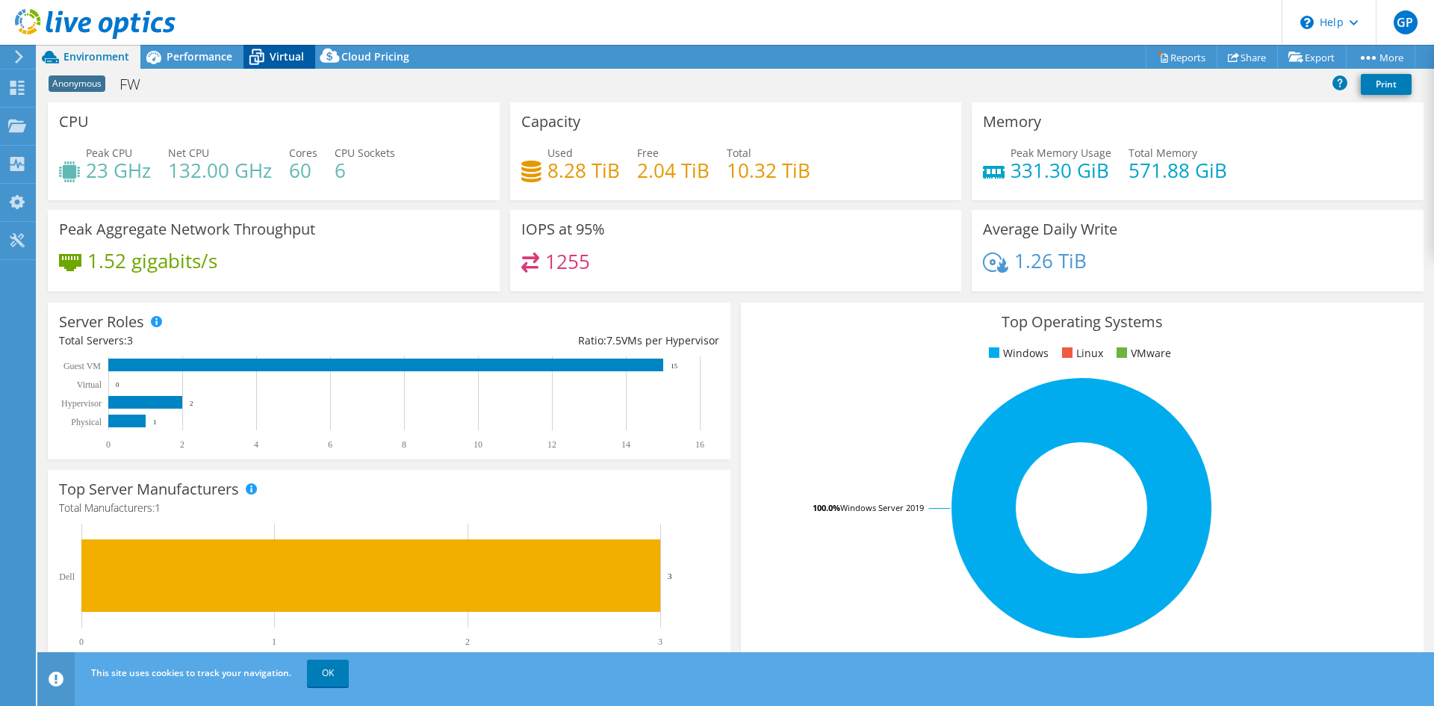
click at [267, 51] on icon at bounding box center [256, 57] width 26 height 26
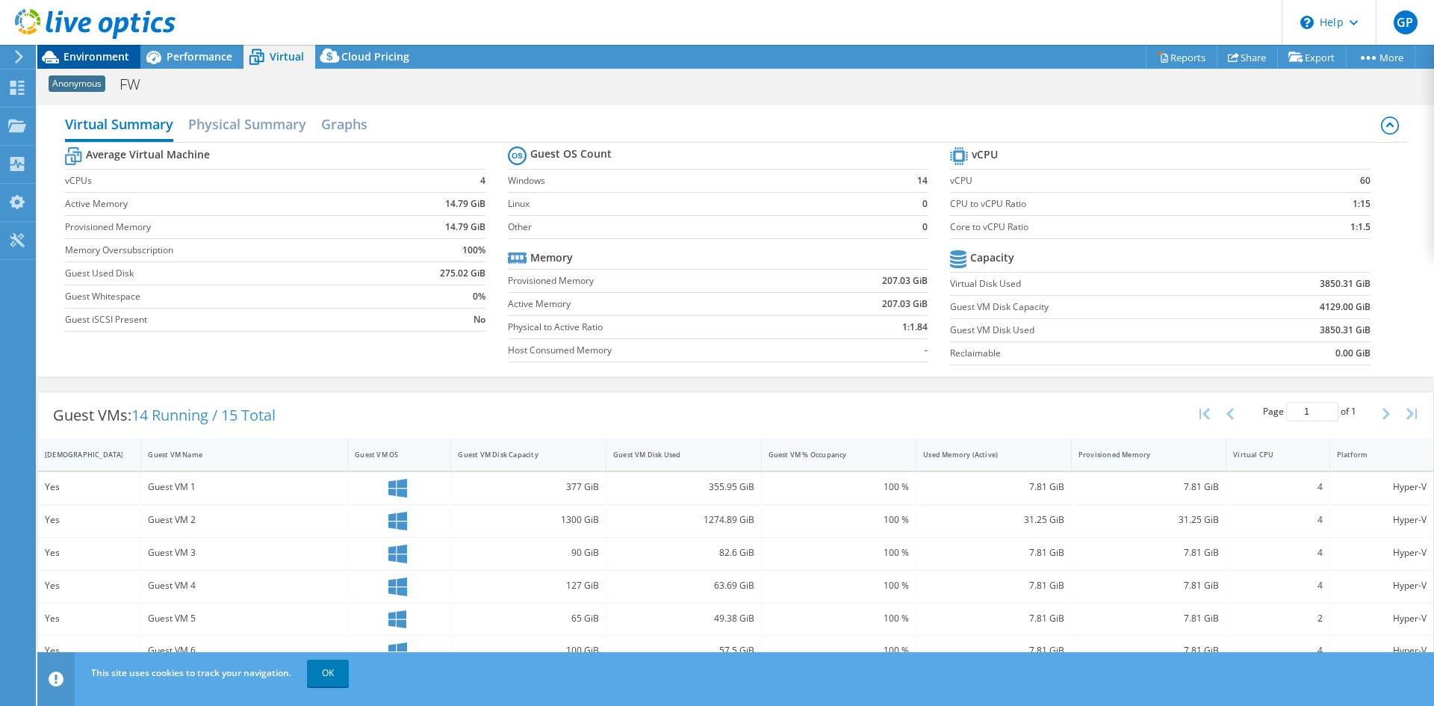
click at [127, 53] on span "Environment" at bounding box center [96, 56] width 66 height 14
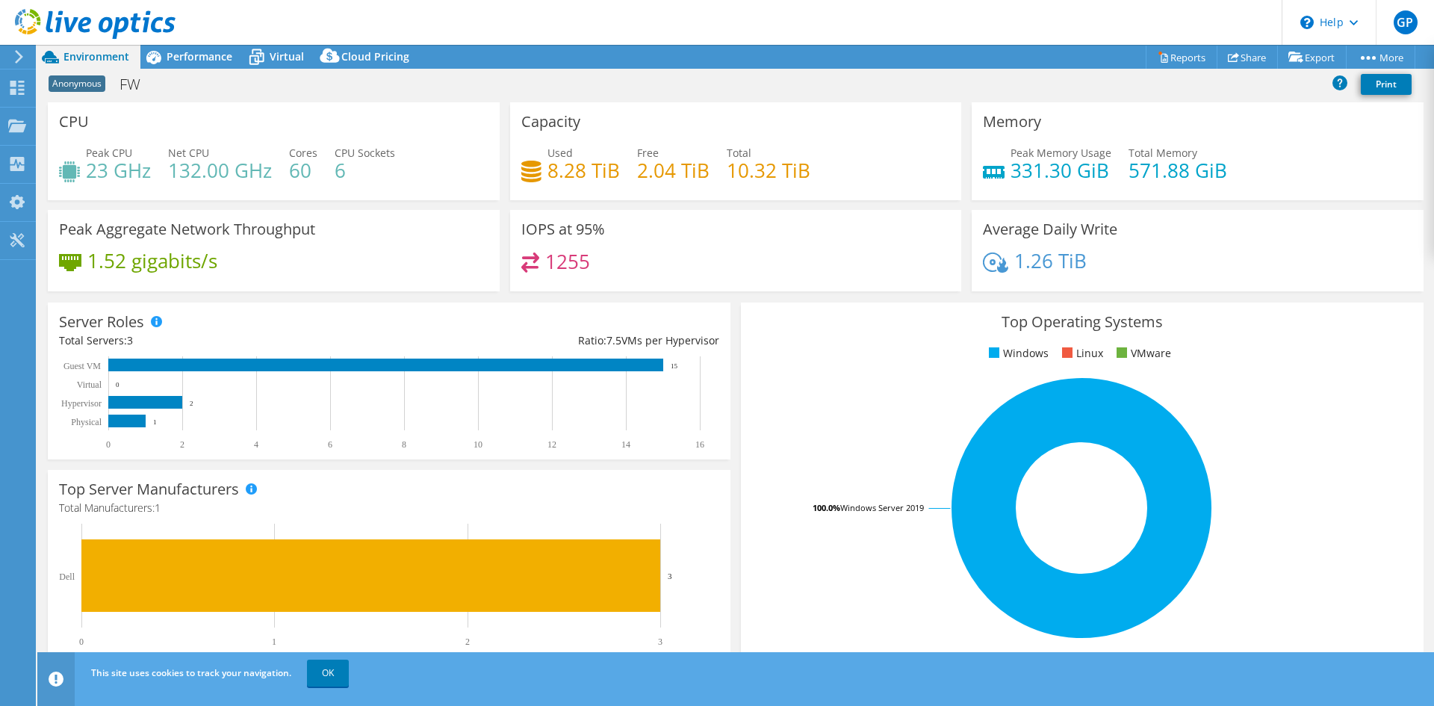
click at [303, 176] on h4 "60" at bounding box center [303, 170] width 28 height 16
click at [338, 176] on h4 "6" at bounding box center [365, 170] width 60 height 16
click at [325, 678] on link "OK" at bounding box center [328, 673] width 42 height 27
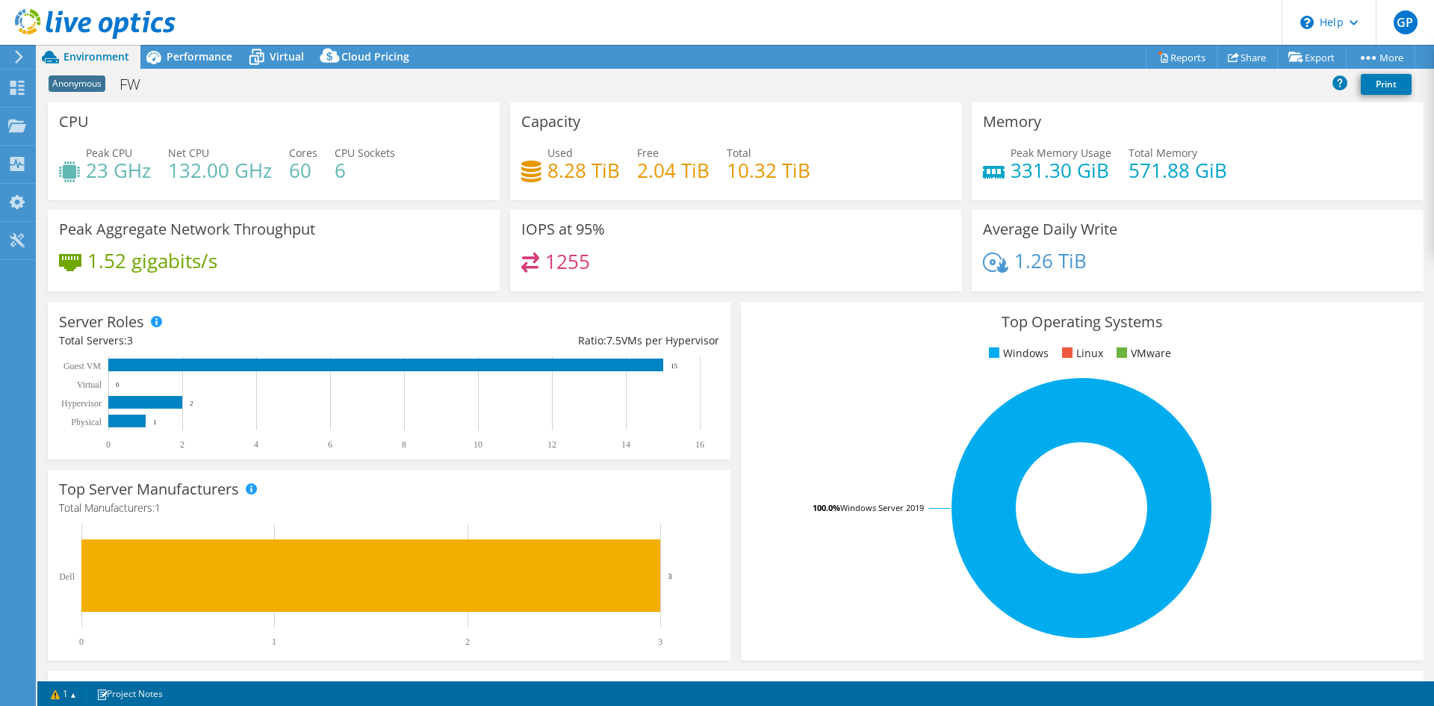
click at [660, 344] on div "Ratio: 7.5 VMs per Hypervisor" at bounding box center [554, 340] width 330 height 16
click at [662, 342] on div "Ratio: 7.5 VMs per Hypervisor" at bounding box center [554, 340] width 330 height 16
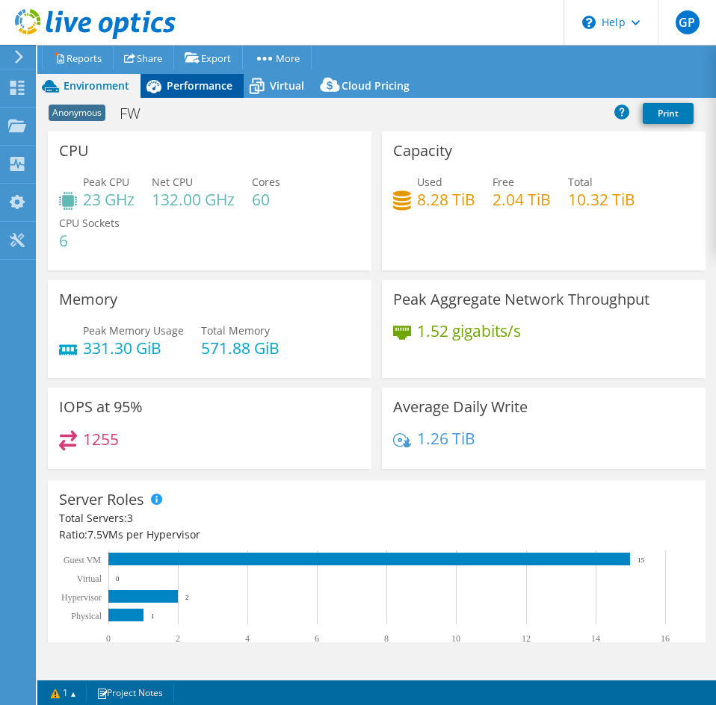
click at [214, 93] on div "Performance" at bounding box center [191, 86] width 103 height 24
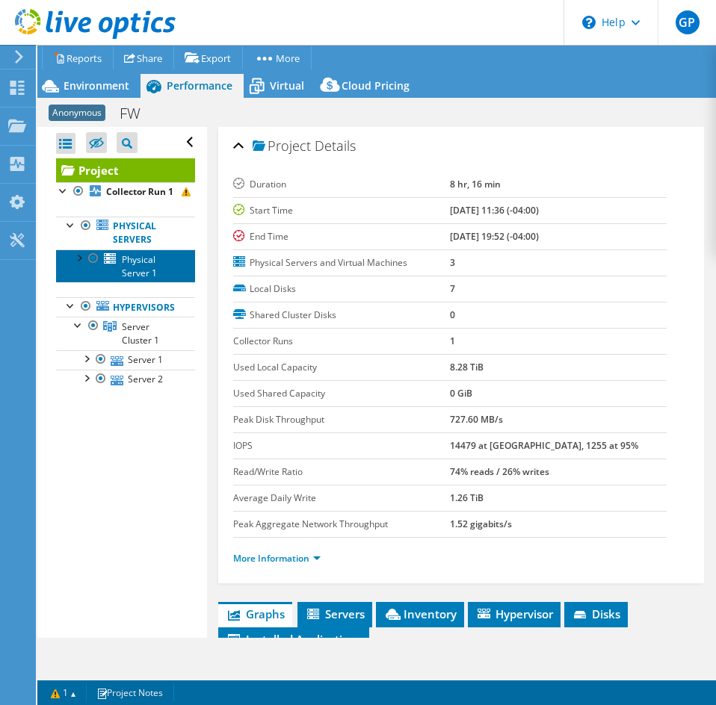
click at [150, 279] on span "Physical Server 1" at bounding box center [139, 266] width 35 height 26
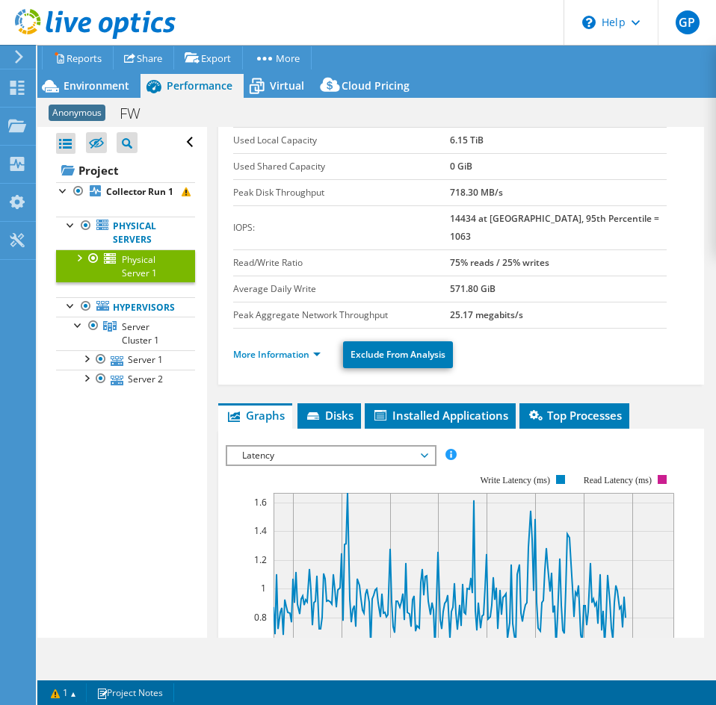
scroll to position [149, 0]
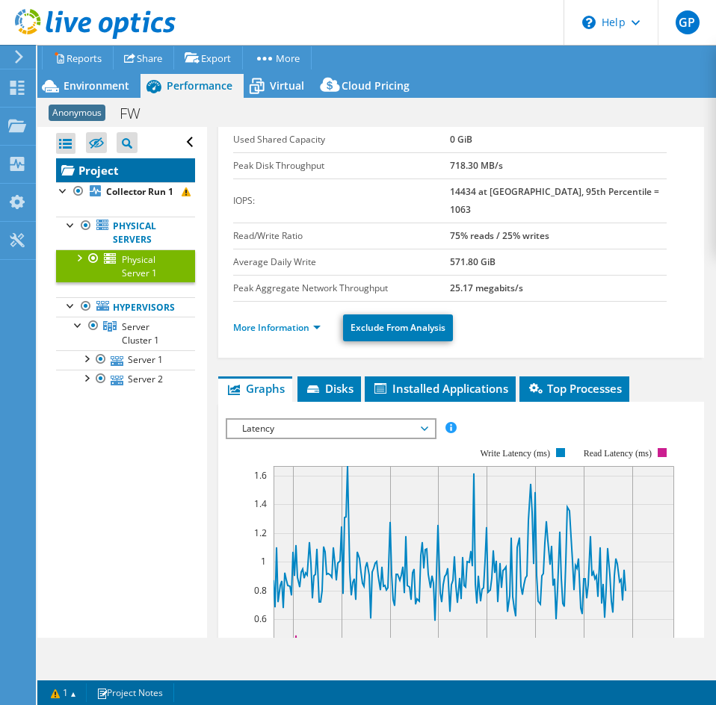
click at [128, 173] on link "Project" at bounding box center [125, 170] width 139 height 24
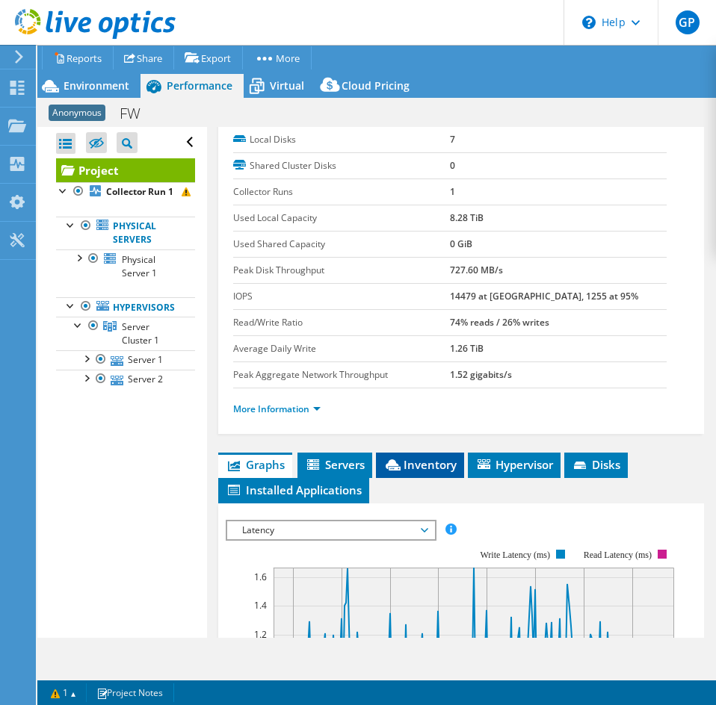
click at [439, 461] on span "Inventory" at bounding box center [419, 464] width 73 height 15
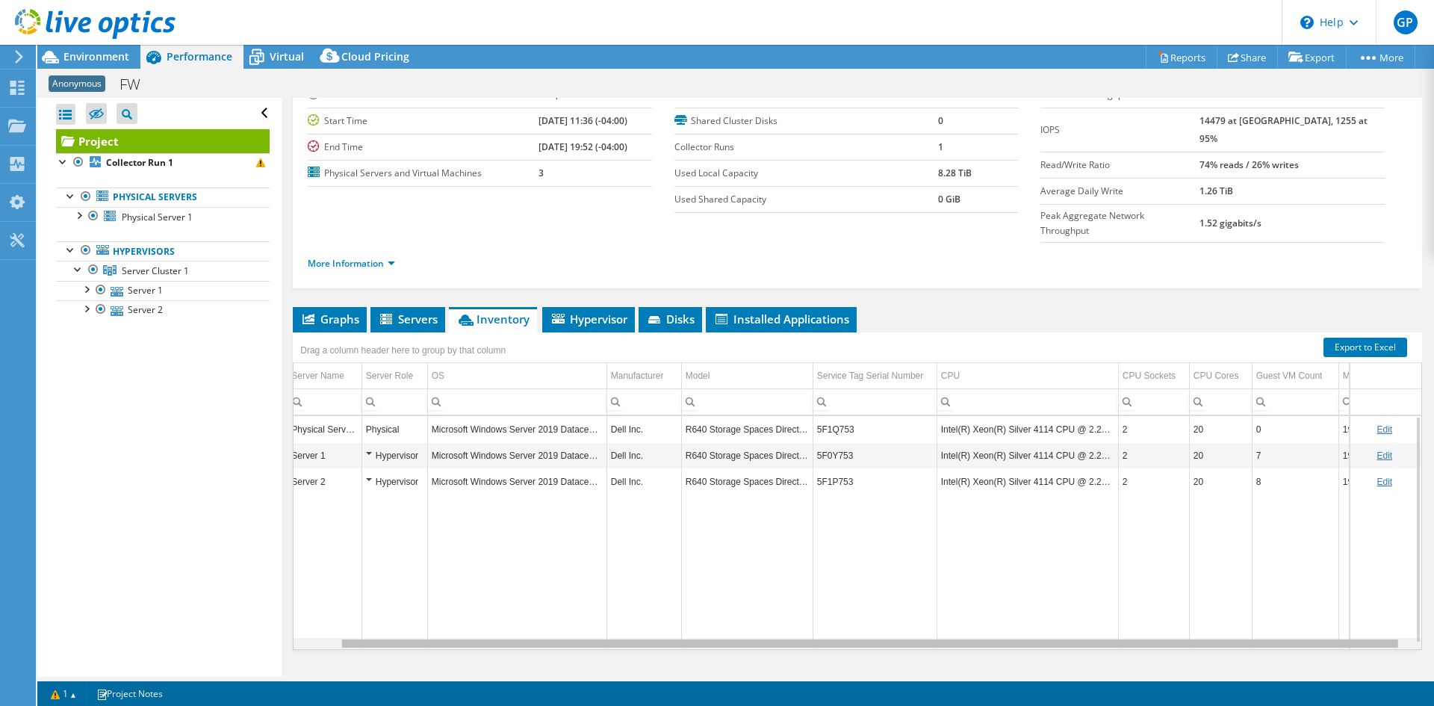
scroll to position [0, 0]
drag, startPoint x: 1076, startPoint y: 613, endPoint x: 985, endPoint y: 620, distance: 91.4
click at [992, 620] on body "GP End User Greg Pedersen gregpedersen@ecei.com Eastern Computer Exchange My Pr…" at bounding box center [717, 353] width 1434 height 706
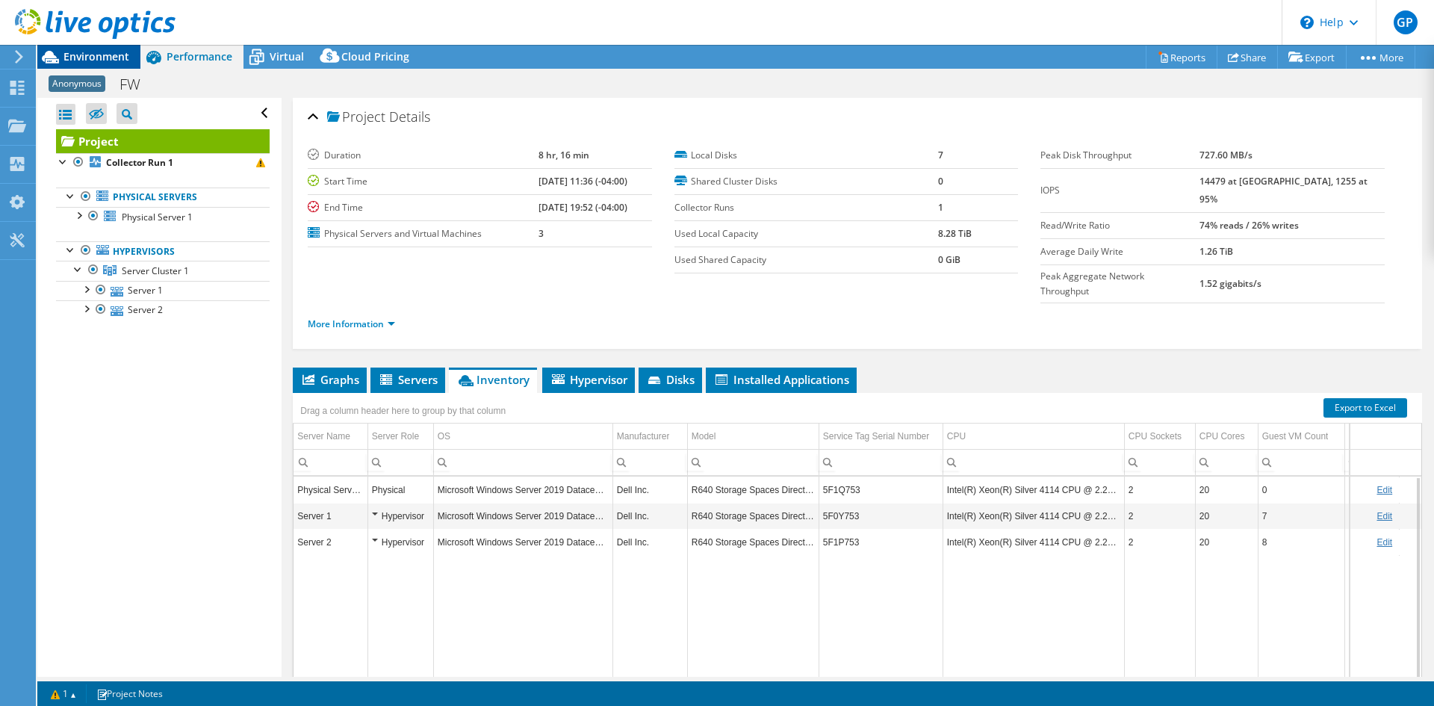
click at [99, 66] on div "Environment" at bounding box center [88, 57] width 103 height 24
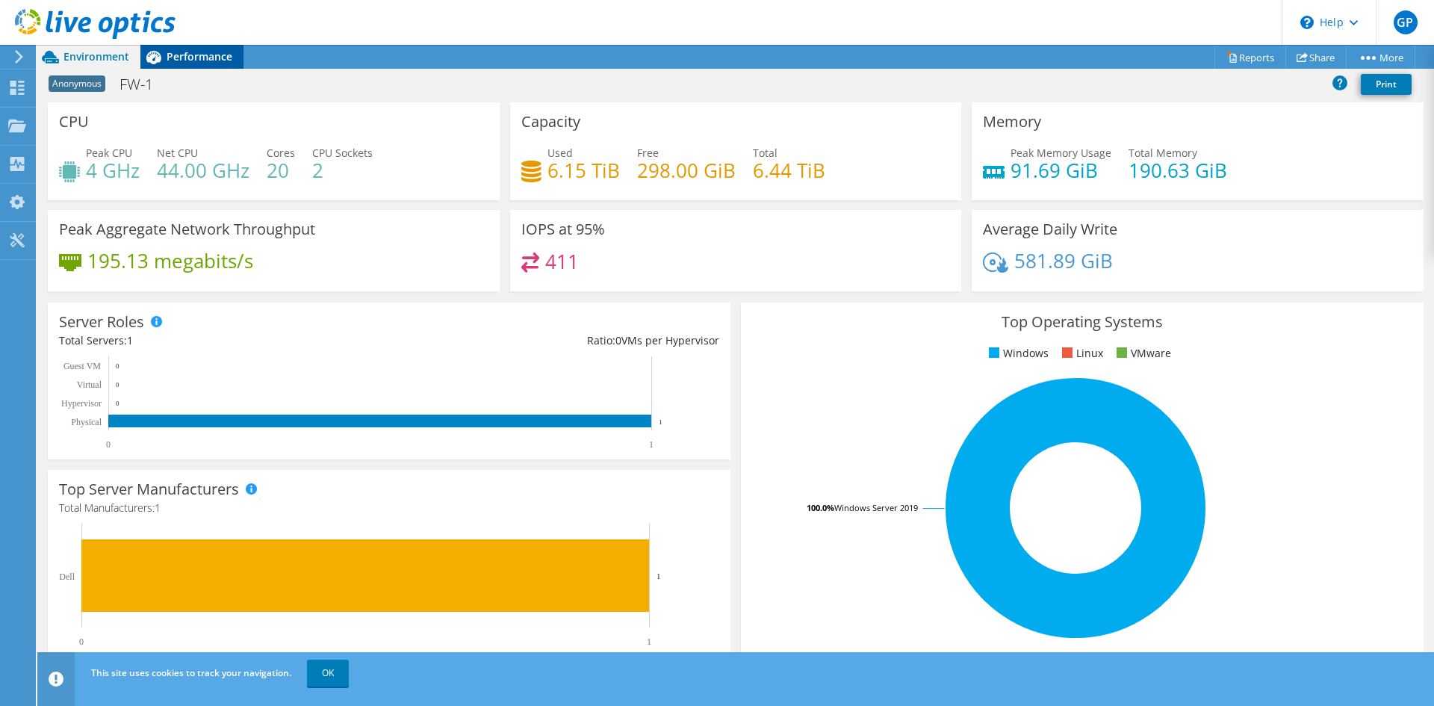
click at [173, 63] on div "Performance" at bounding box center [191, 57] width 103 height 24
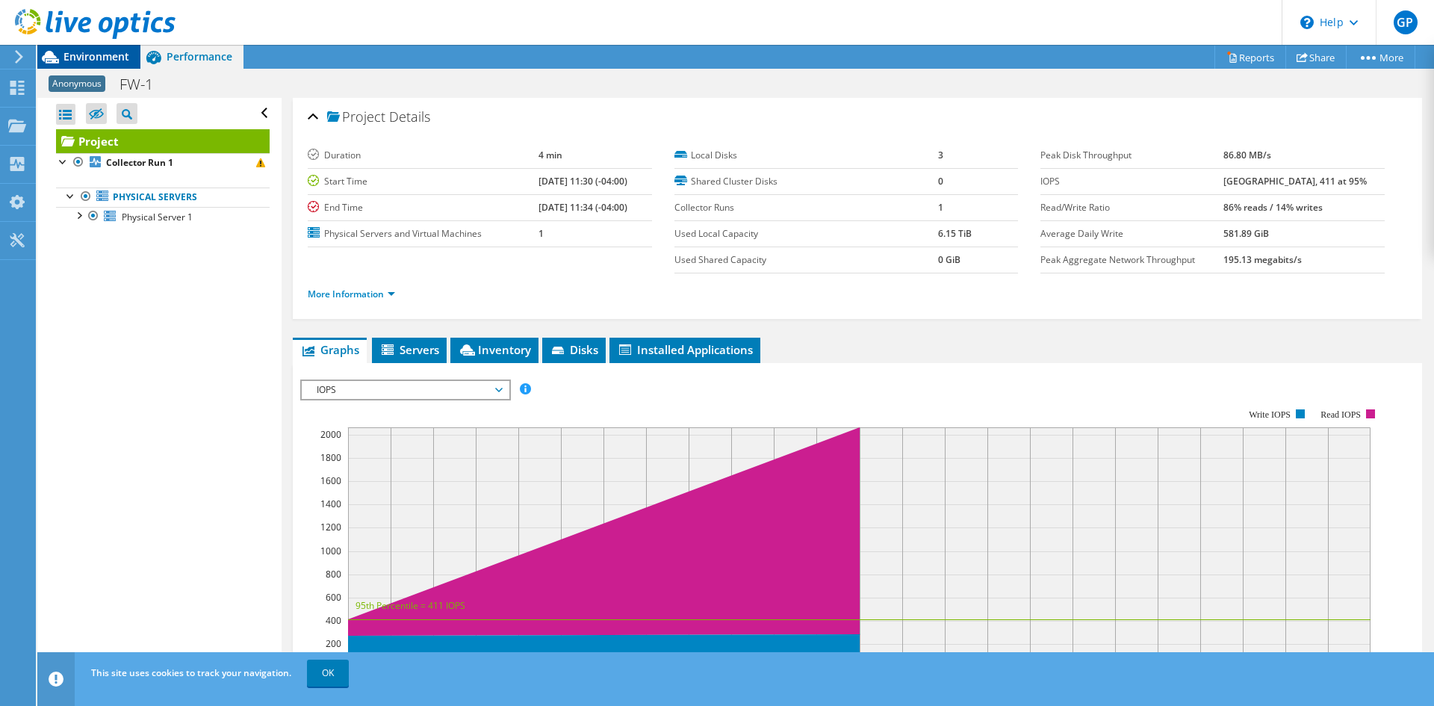
click at [60, 59] on icon at bounding box center [50, 57] width 26 height 26
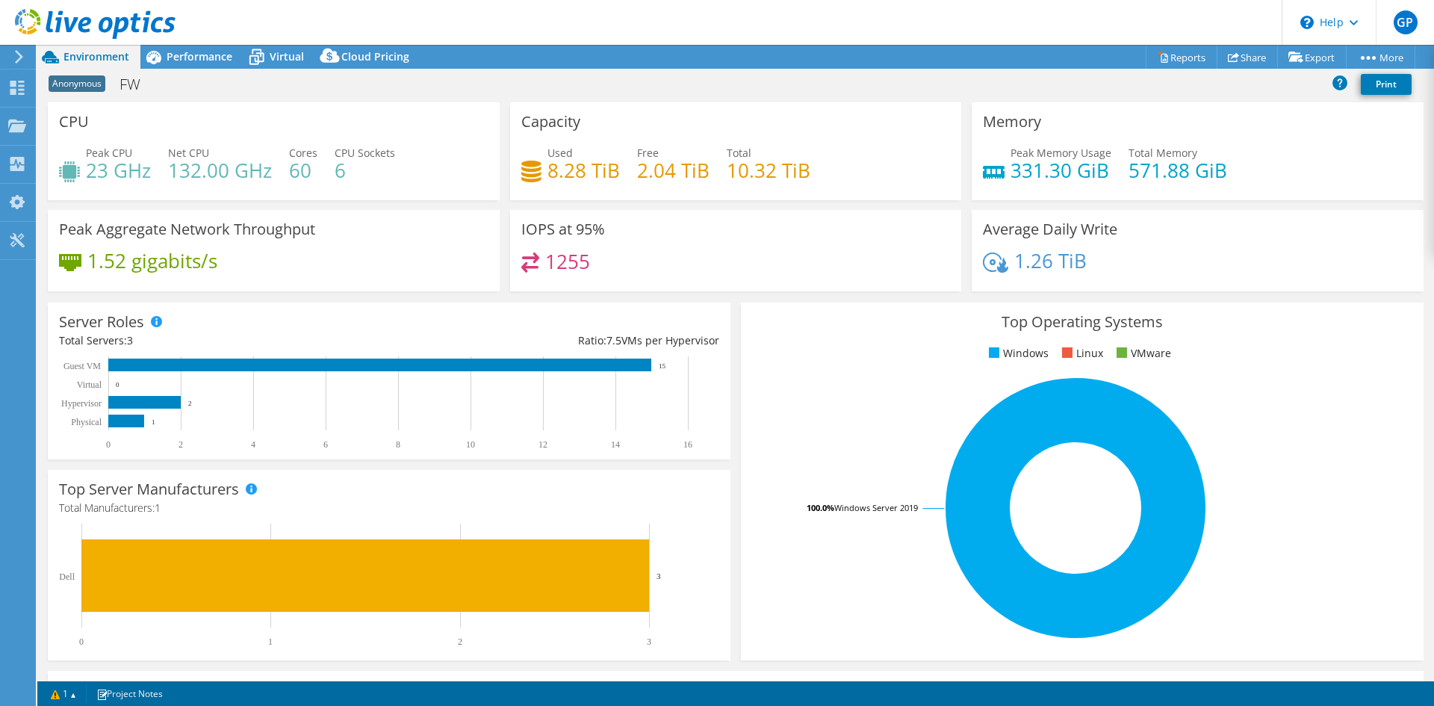
select select "USD"
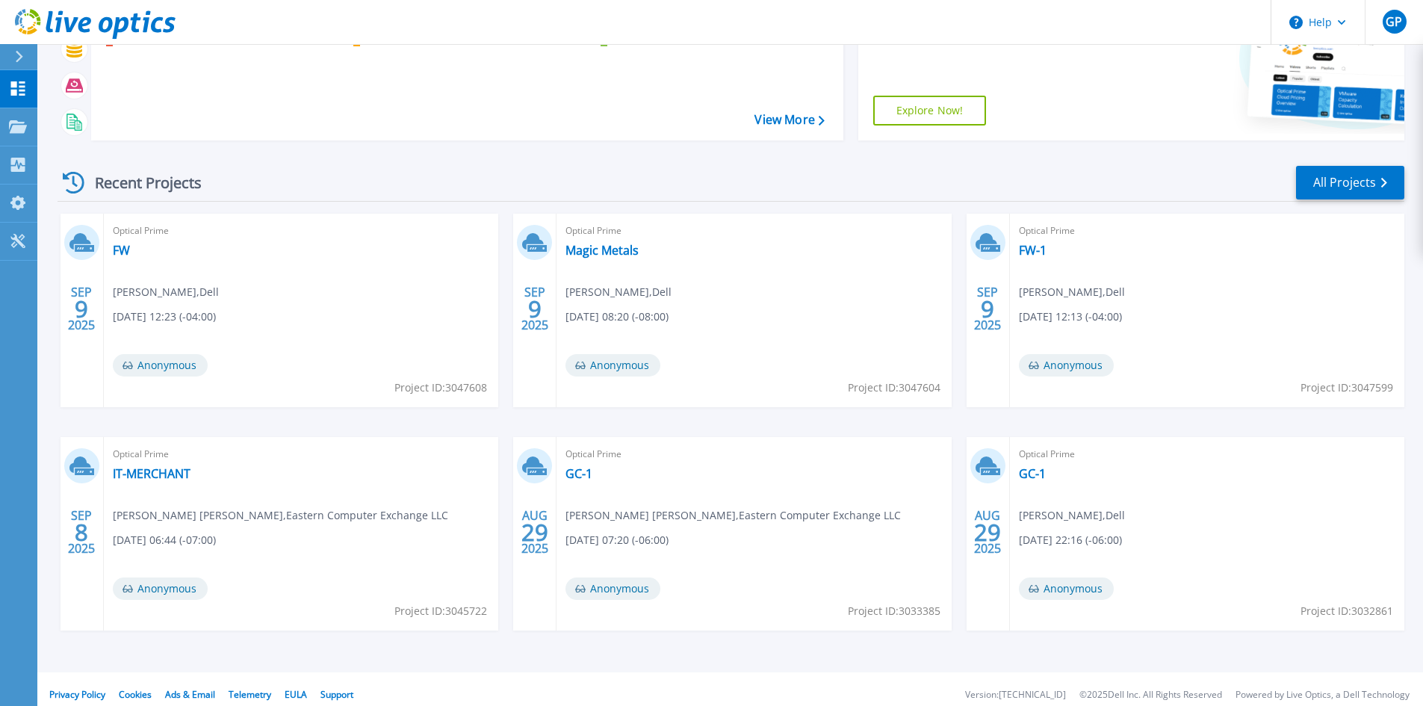
scroll to position [184, 0]
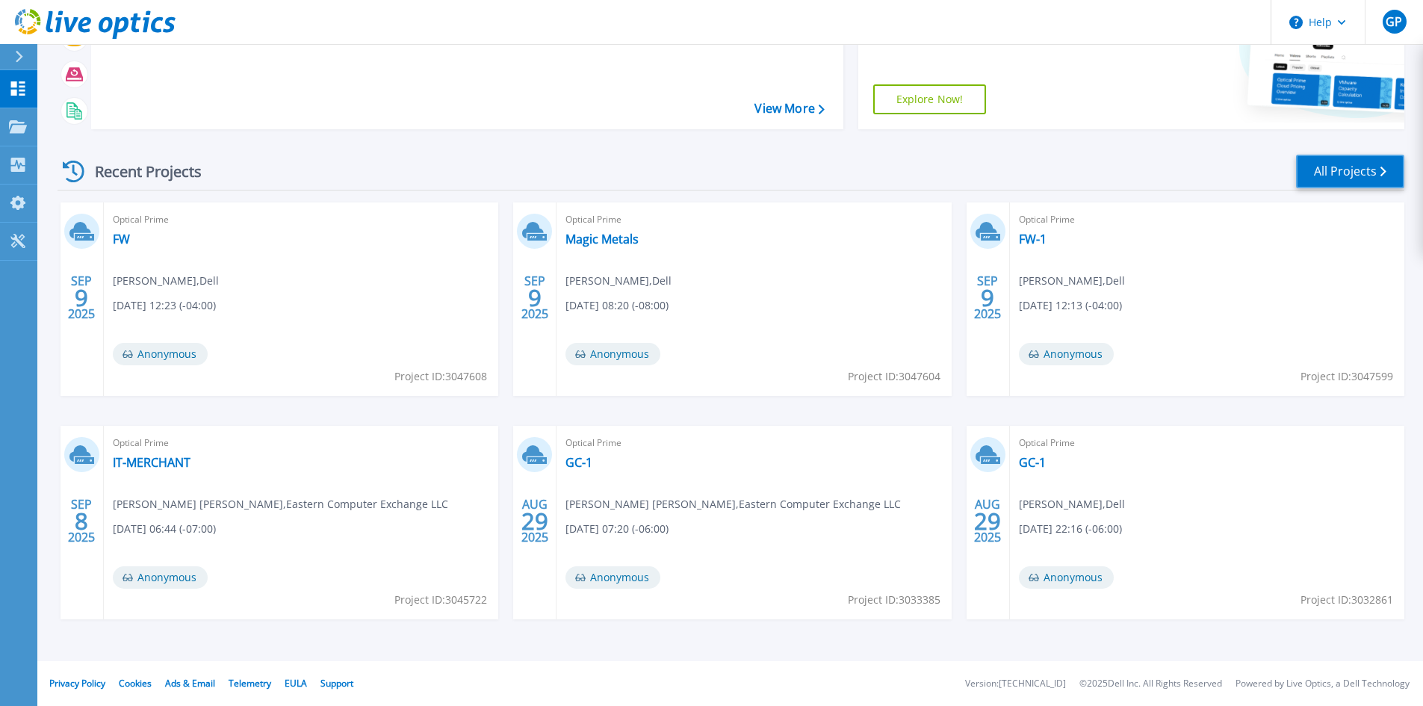
click at [1320, 175] on link "All Projects" at bounding box center [1350, 172] width 108 height 34
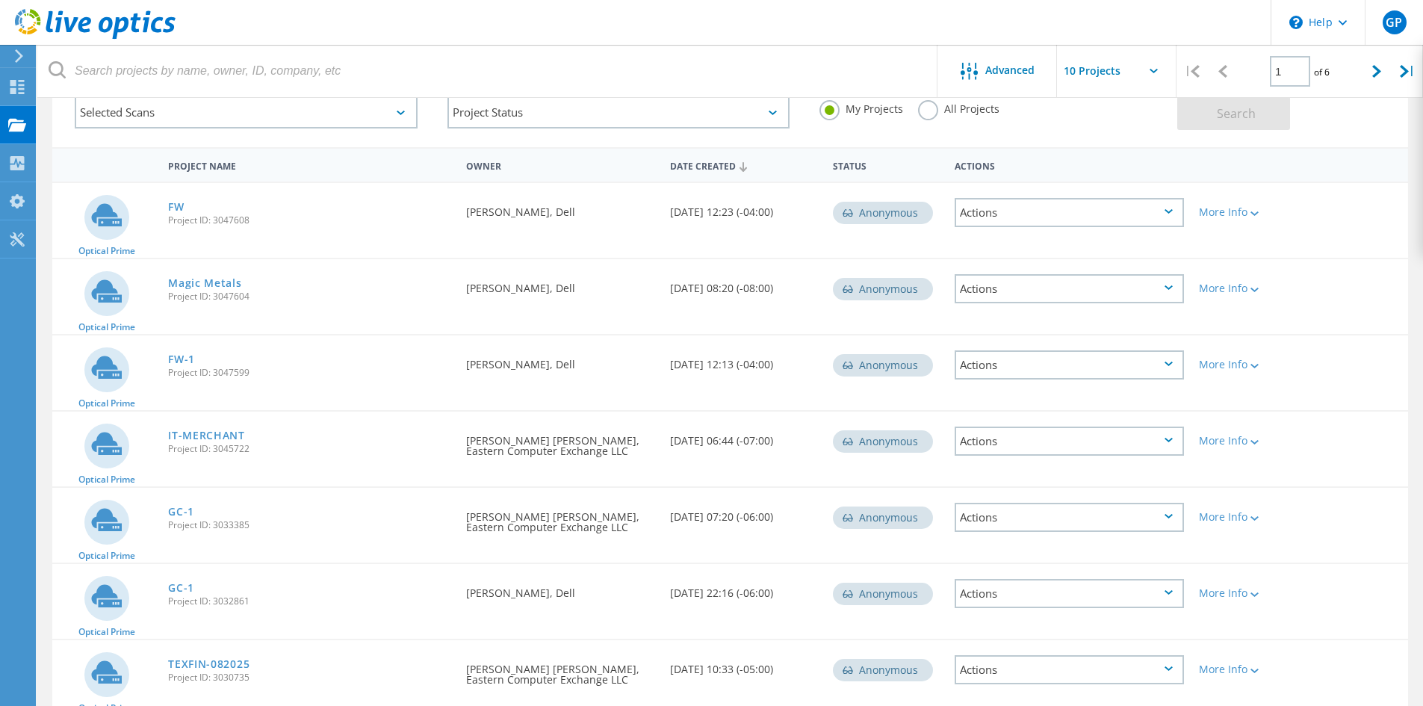
scroll to position [16, 0]
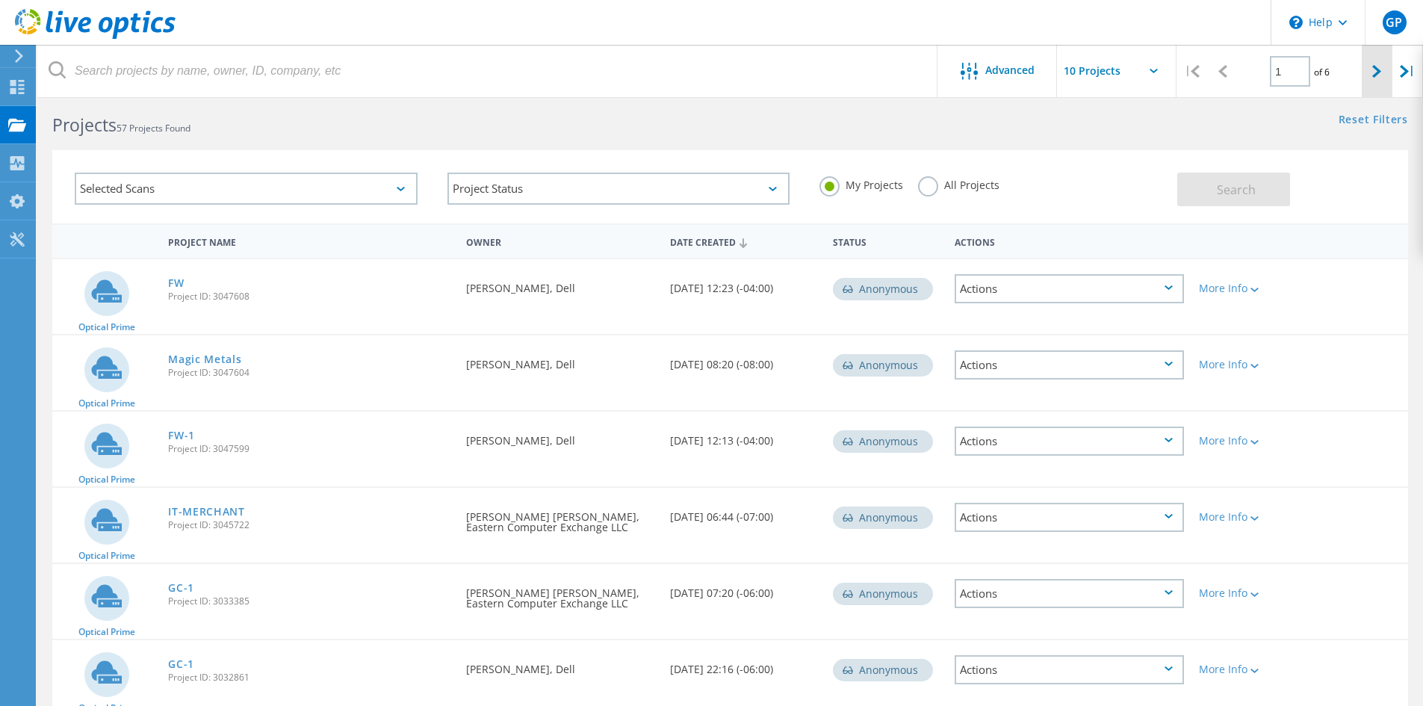
click at [1364, 78] on div at bounding box center [1377, 71] width 31 height 53
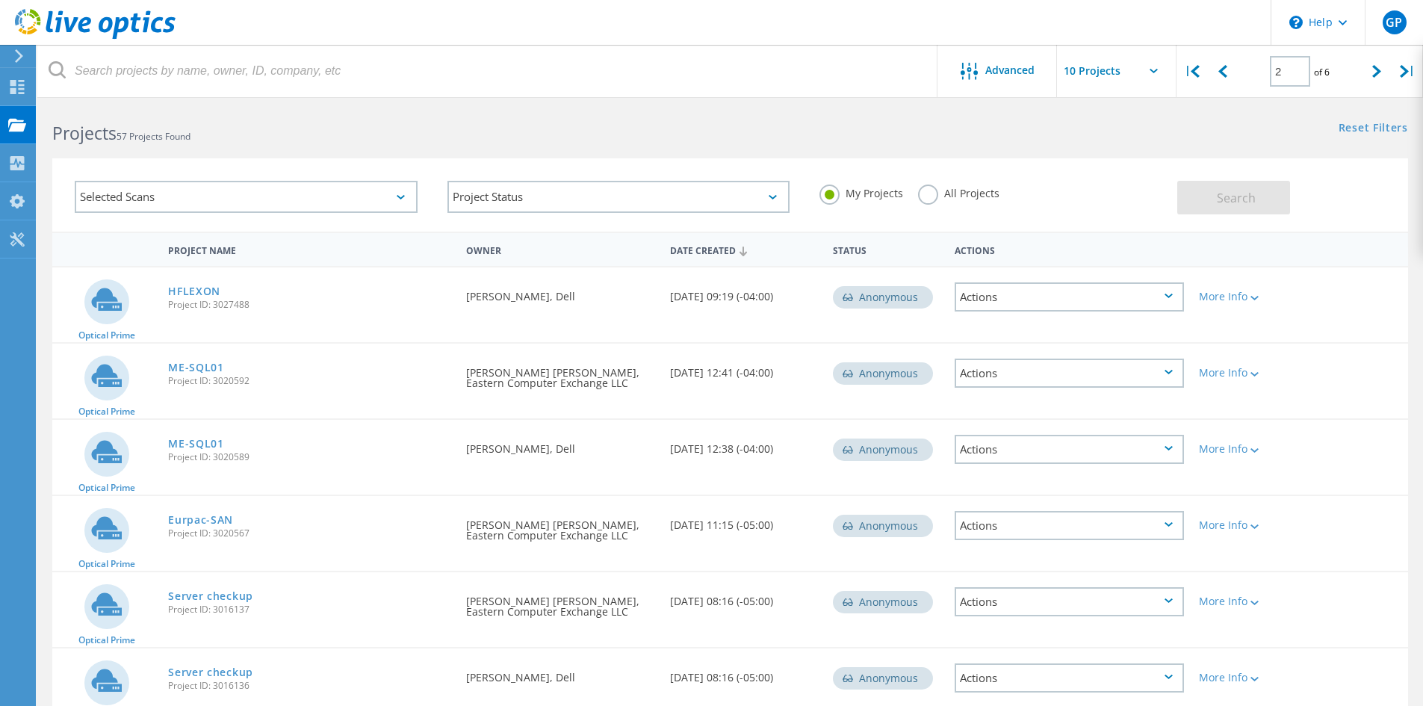
scroll to position [0, 0]
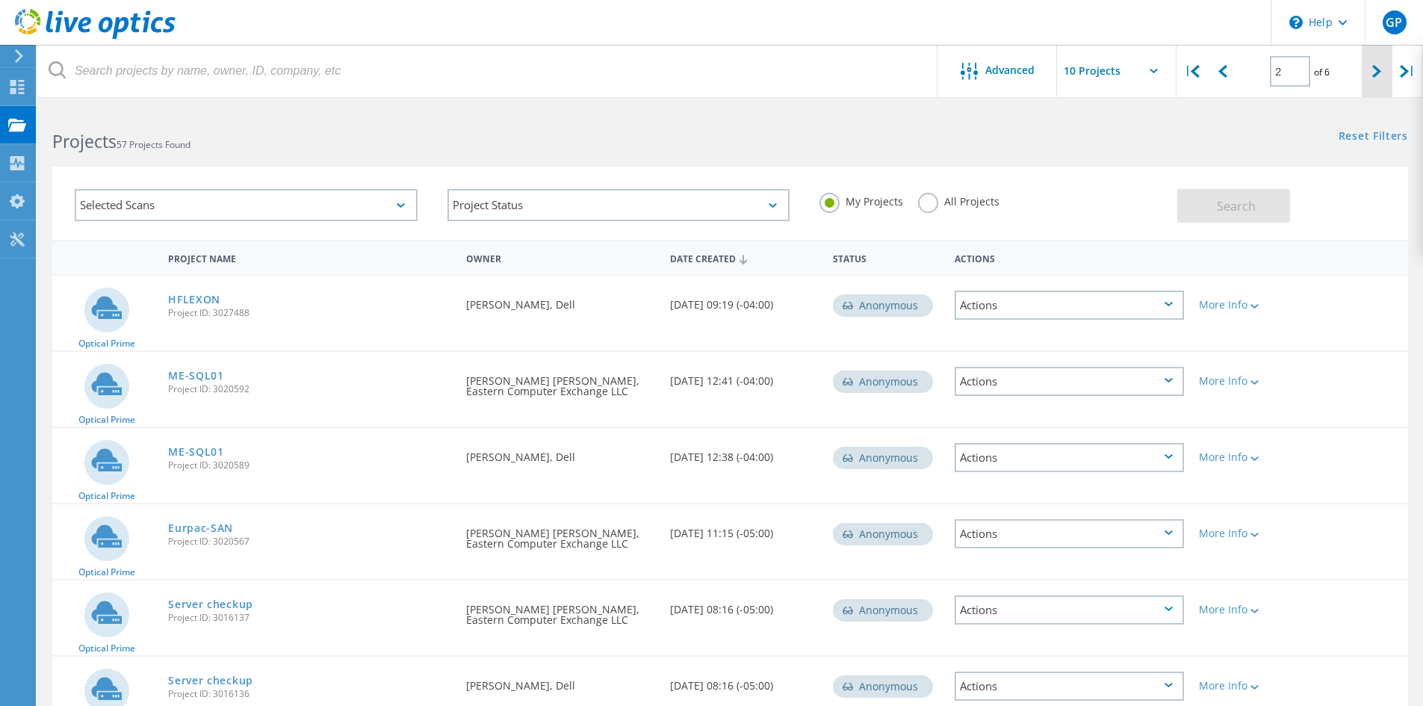
click at [1372, 69] on icon at bounding box center [1376, 71] width 9 height 13
type input "3"
